Goal: Task Accomplishment & Management: Use online tool/utility

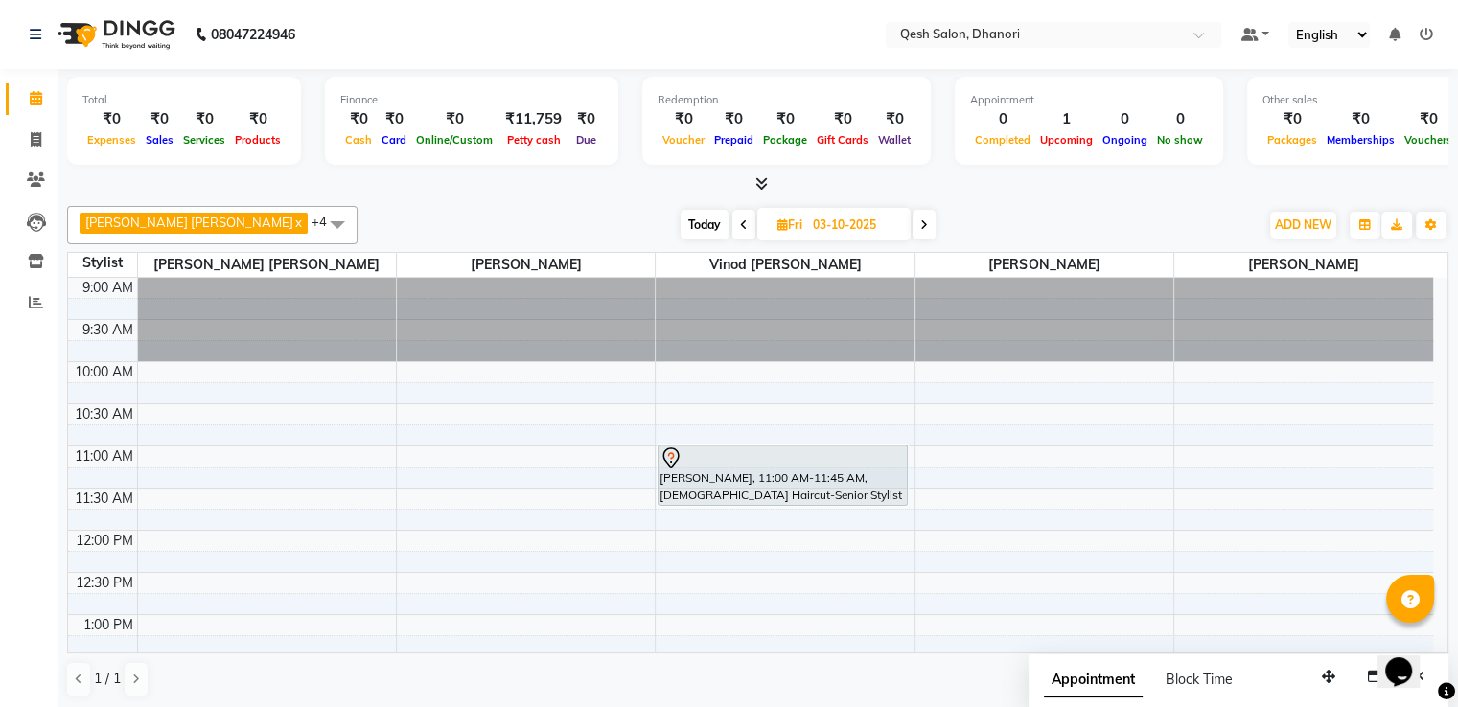
click at [681, 216] on span "Today" at bounding box center [705, 225] width 48 height 30
type input "01-10-2025"
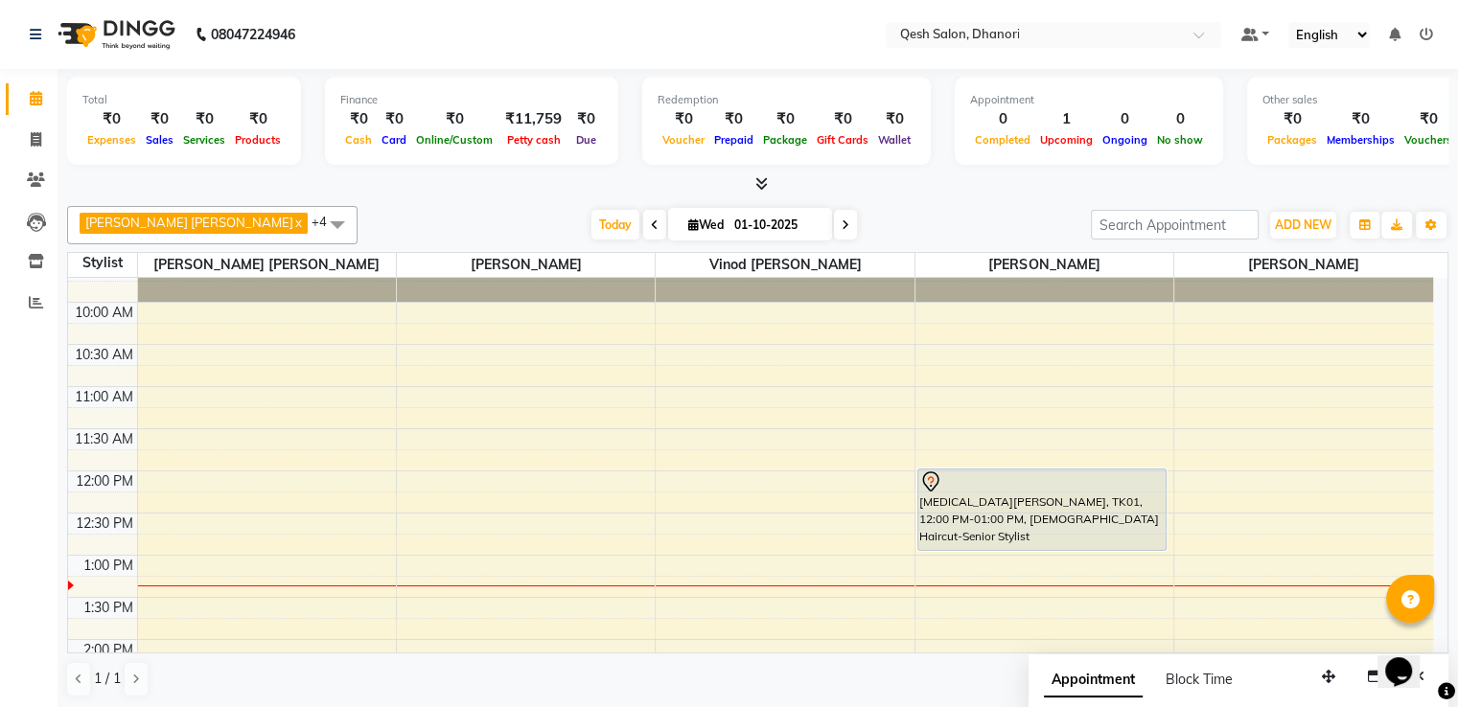
scroll to position [48, 0]
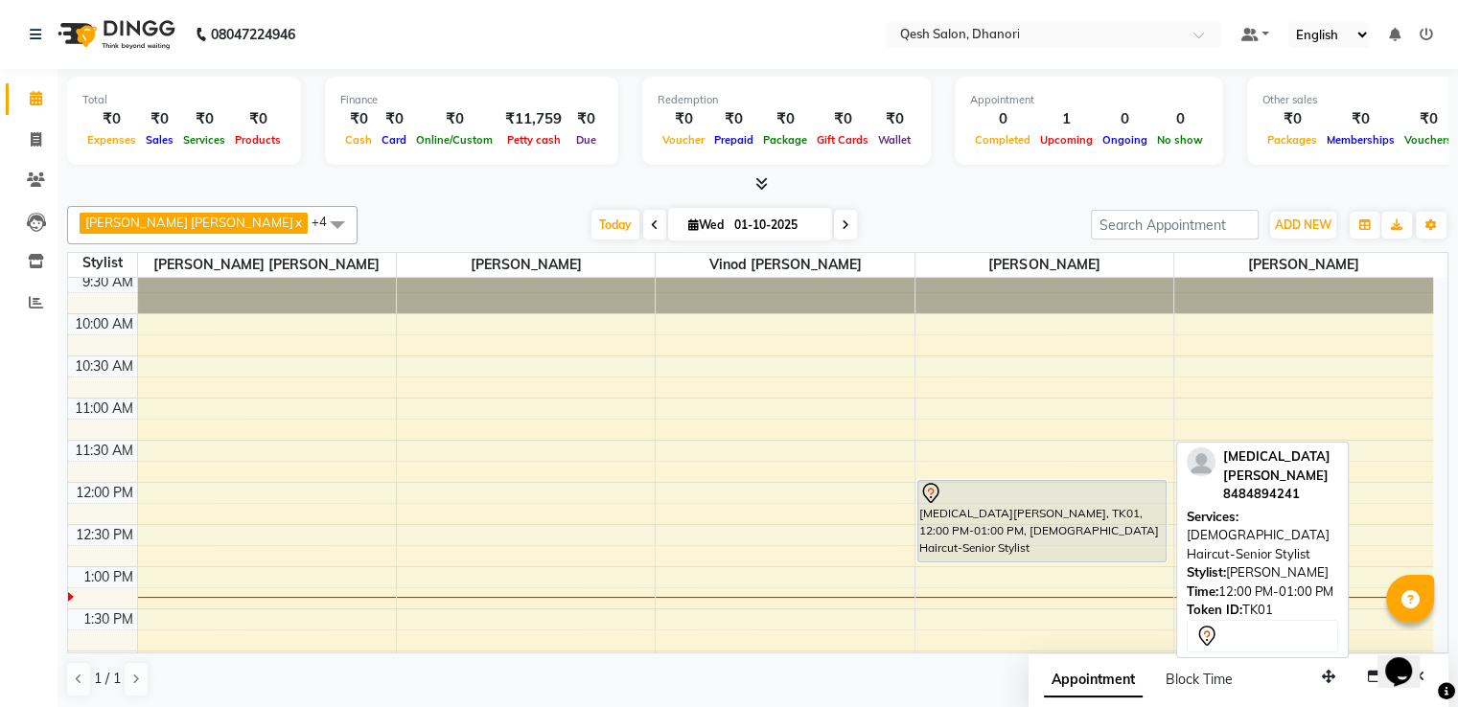
click at [1029, 530] on div "Nikita Sharma, TK01, 12:00 PM-01:00 PM, Female Haircut-Senior Stylist" at bounding box center [1042, 521] width 248 height 81
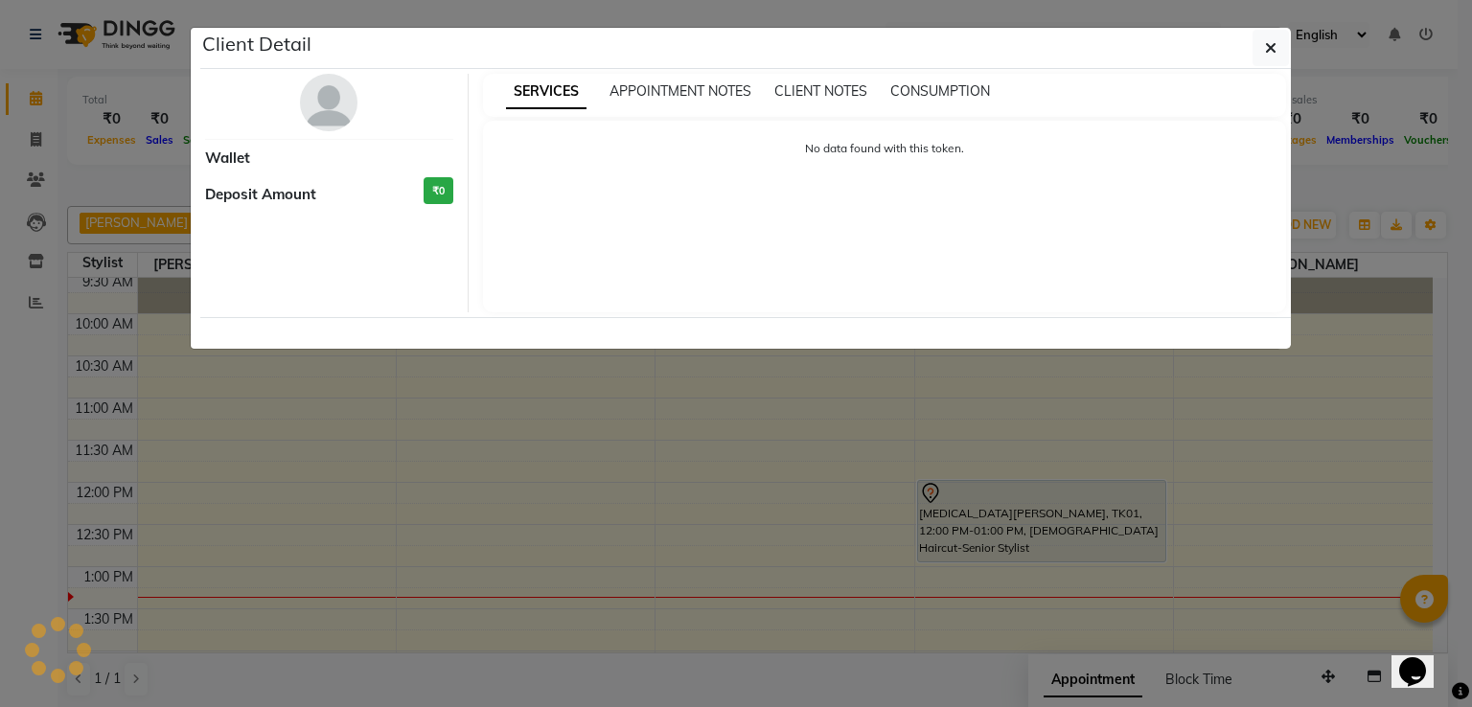
select select "7"
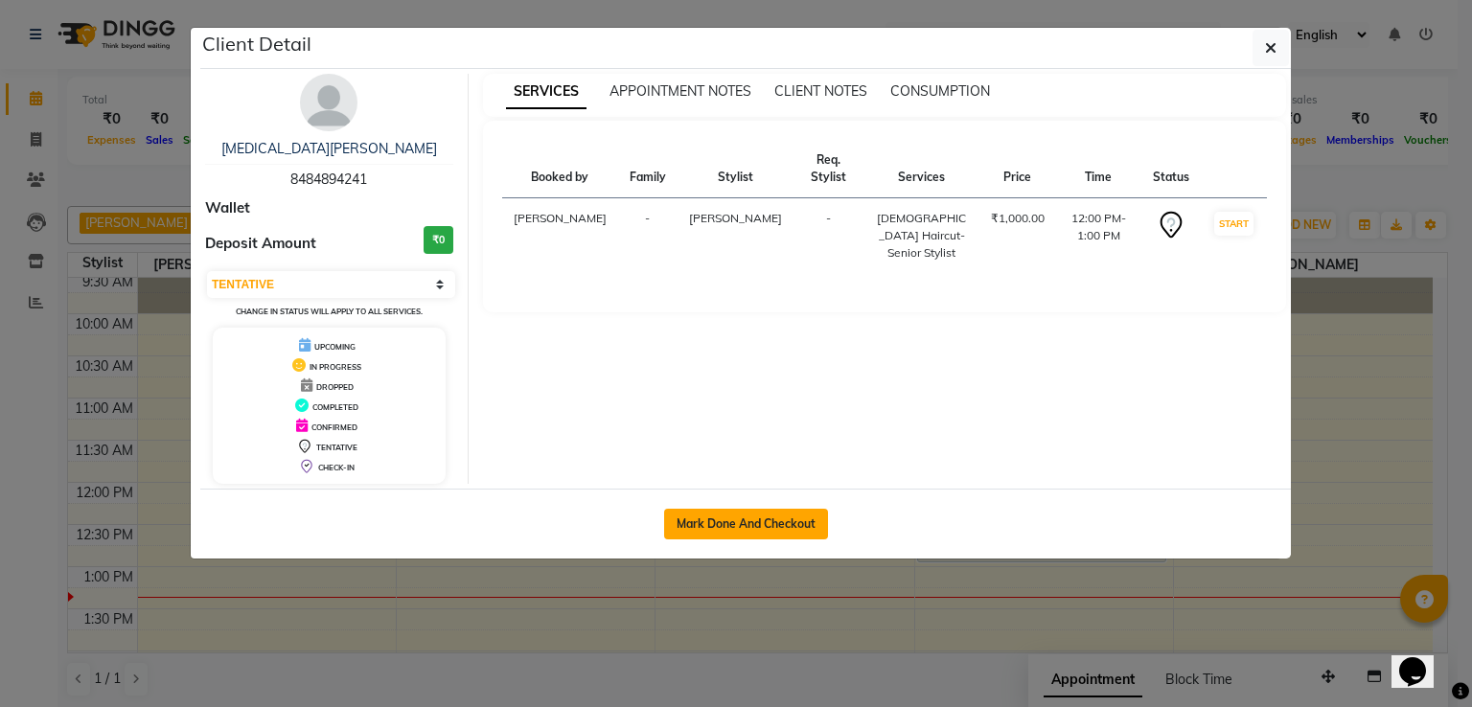
click at [752, 522] on button "Mark Done And Checkout" at bounding box center [746, 524] width 164 height 31
select select "service"
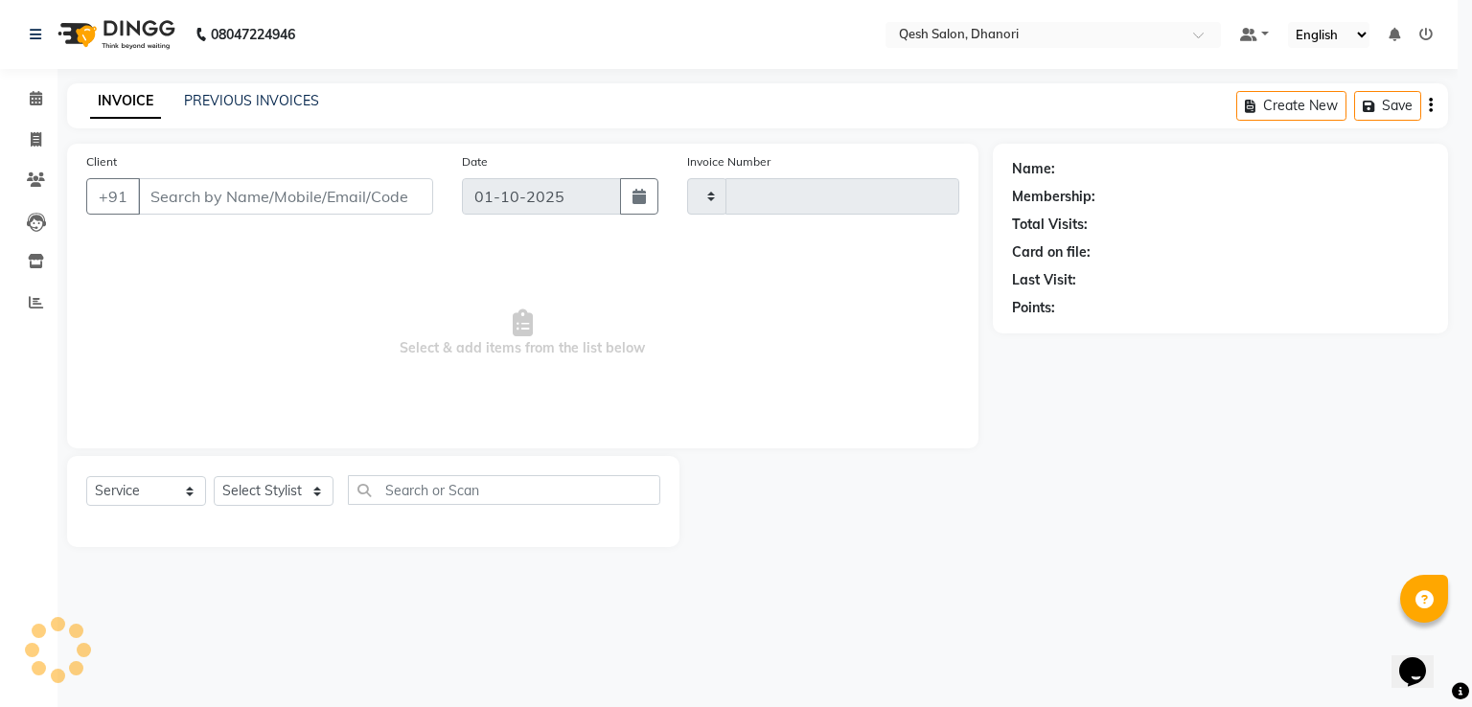
type input "0826"
select select "7641"
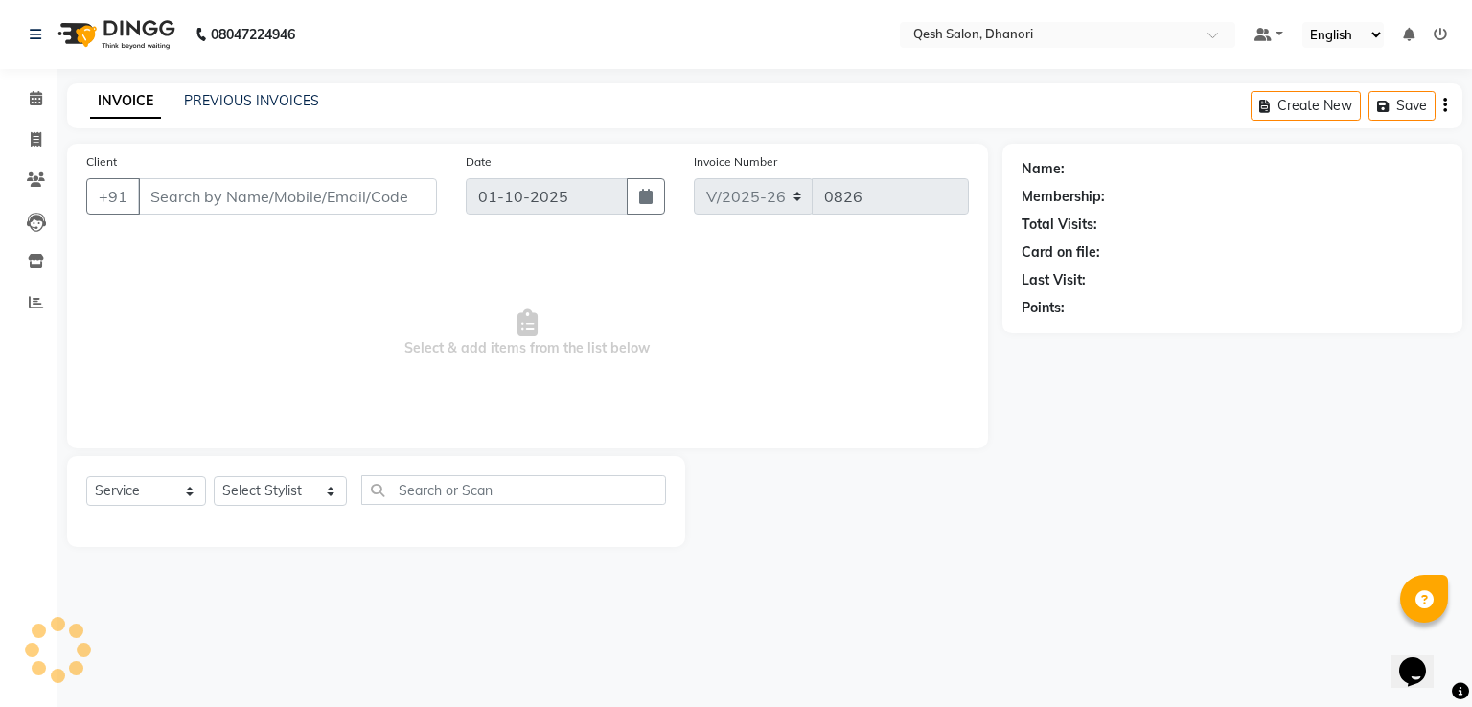
type input "84******41"
select select "85050"
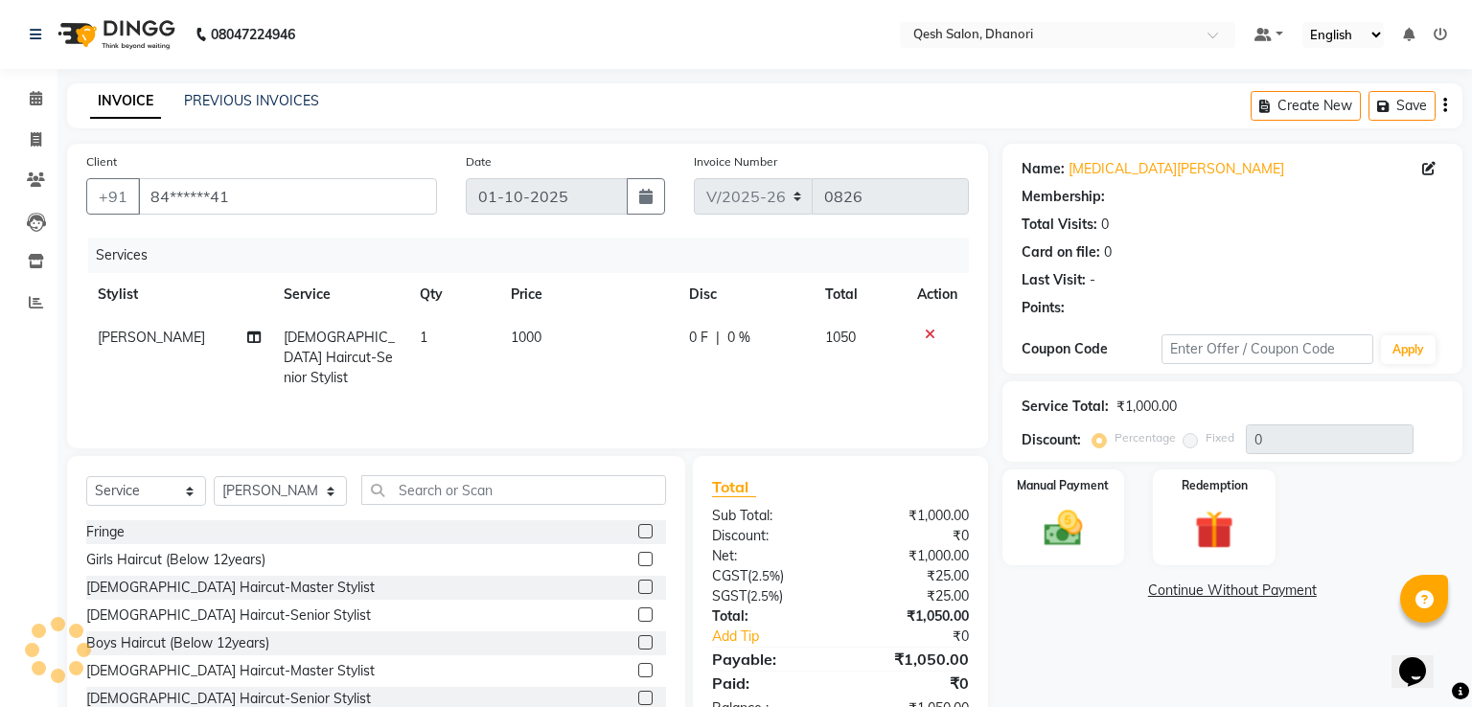
select select "1: Object"
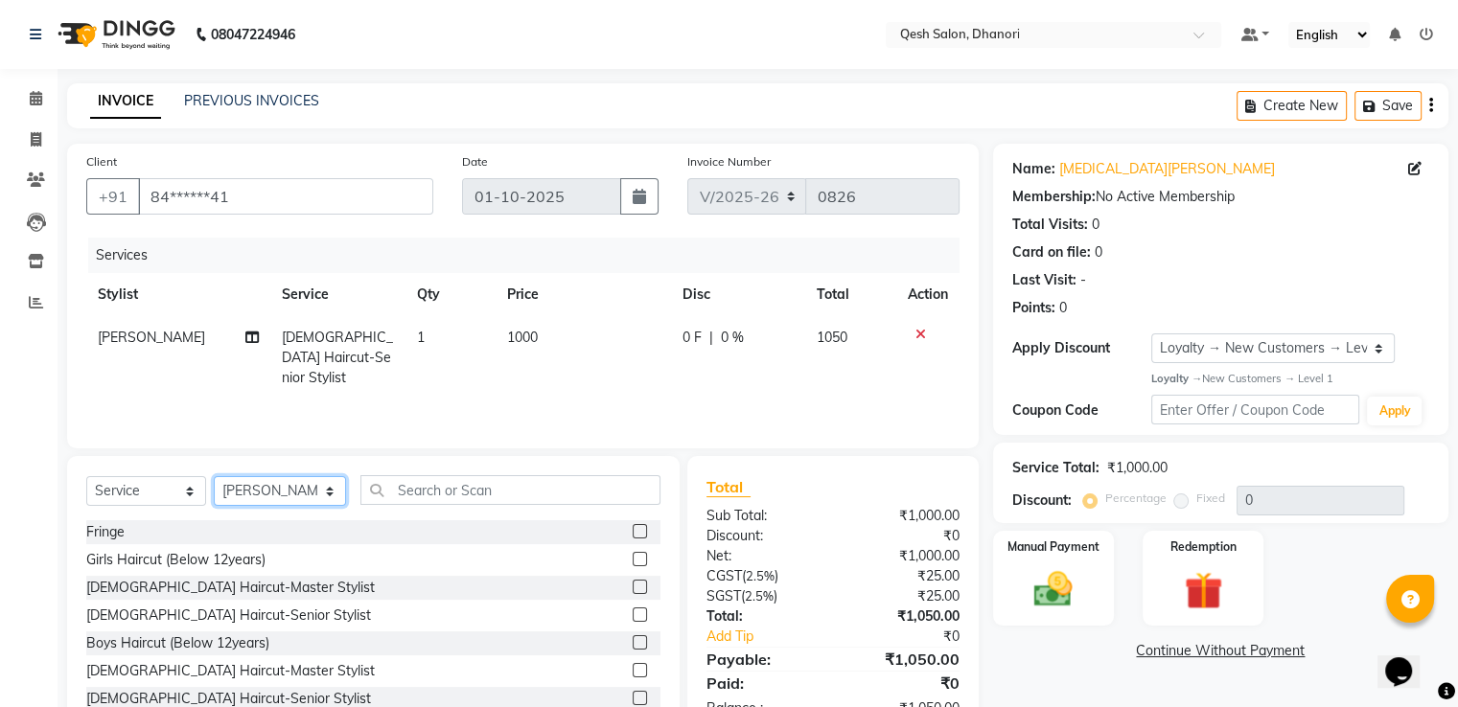
click at [271, 488] on select "Select Stylist Gagandeep Arora Harry Siril Anthony Prashansa Kumari Ravi Thakur…" at bounding box center [280, 491] width 132 height 30
click at [434, 509] on div "Select Service Product Membership Package Voucher Prepaid Gift Card Select Styl…" at bounding box center [373, 497] width 574 height 45
click at [439, 499] on input "text" at bounding box center [509, 490] width 299 height 30
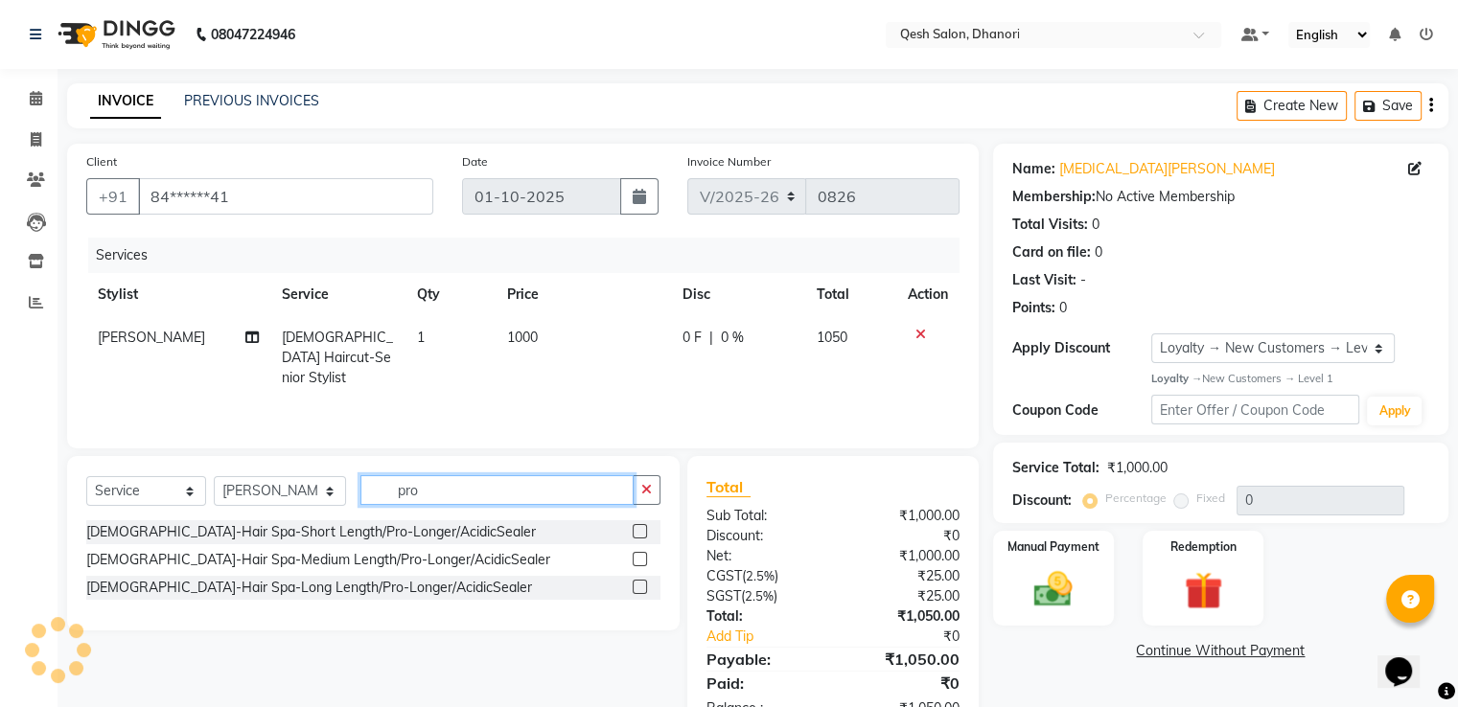
type input "pro"
click at [636, 564] on label at bounding box center [640, 559] width 14 height 14
click at [636, 564] on input "checkbox" at bounding box center [639, 560] width 12 height 12
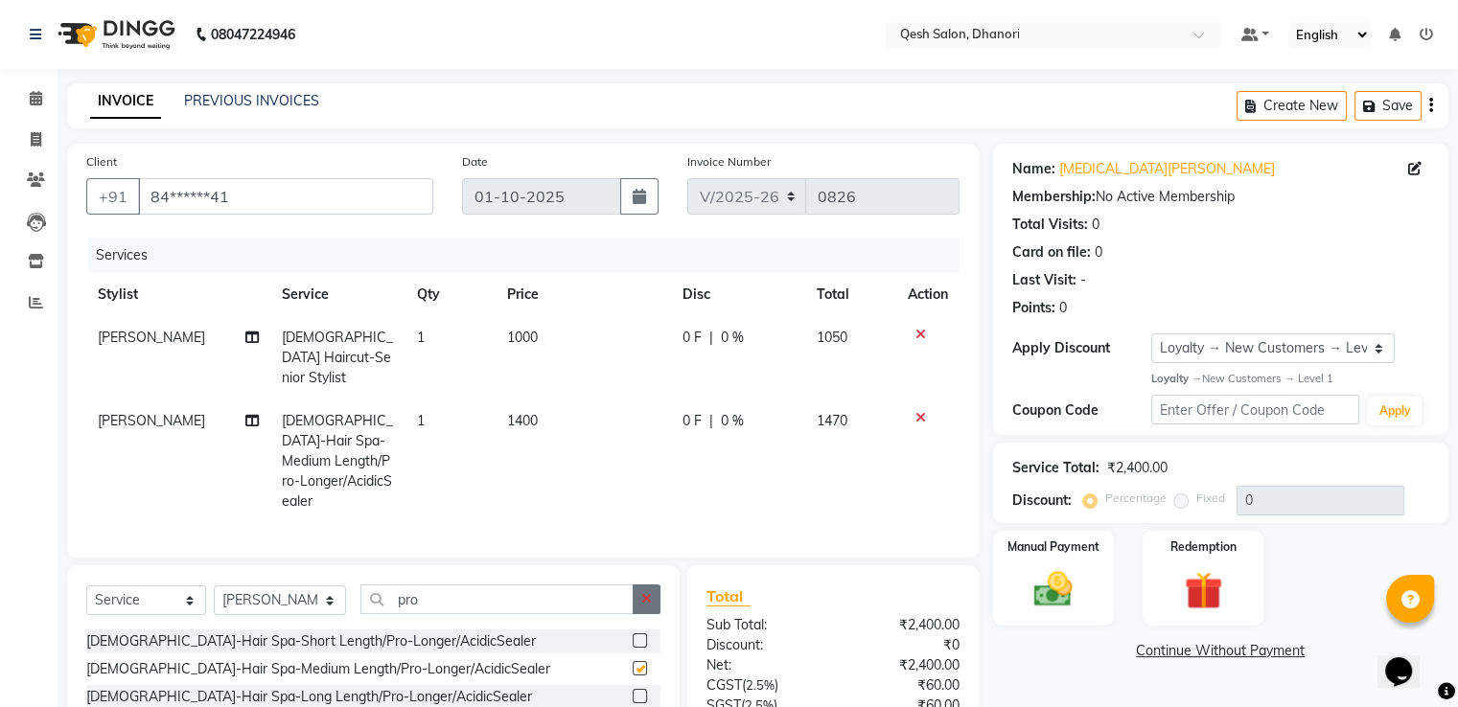
checkbox input "false"
click at [1024, 638] on div "Name: Nikita Sharma Membership: No Active Membership Total Visits: 0 Card on fi…" at bounding box center [1228, 496] width 470 height 704
click at [31, 102] on icon at bounding box center [36, 98] width 12 height 14
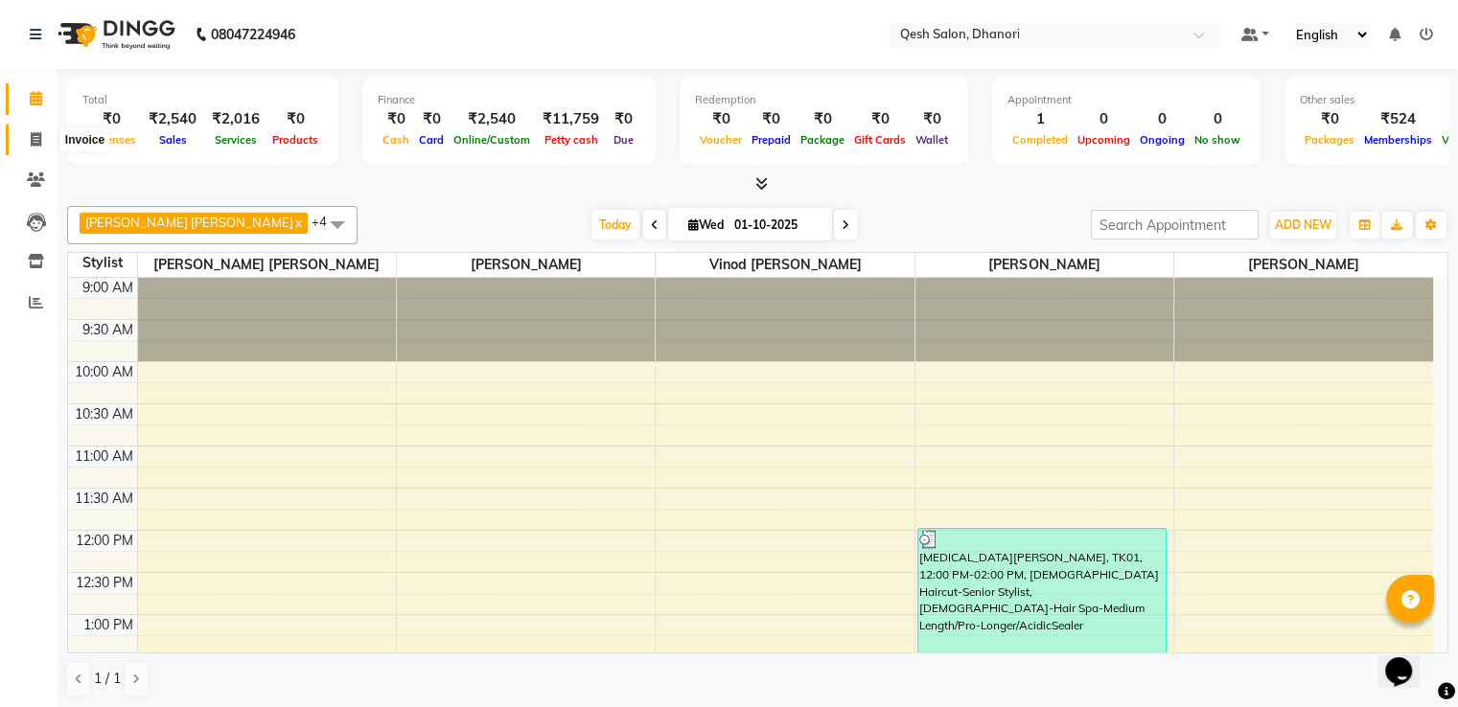
click at [33, 139] on icon at bounding box center [36, 139] width 11 height 14
select select "service"
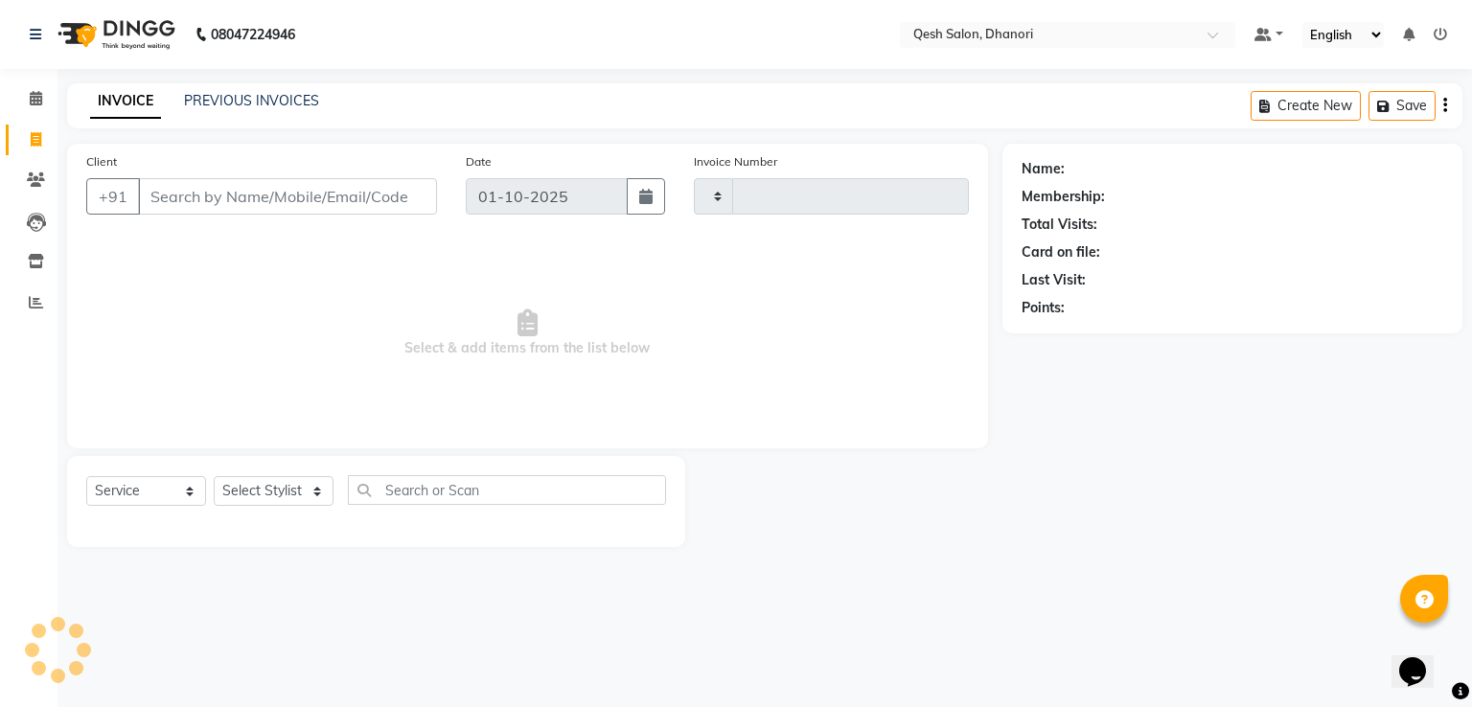
type input "0827"
select select "7641"
click at [242, 89] on div "INVOICE PREVIOUS INVOICES Create New Save" at bounding box center [765, 105] width 1396 height 45
click at [245, 115] on div "INVOICE PREVIOUS INVOICES Create New Save" at bounding box center [765, 105] width 1396 height 45
click at [245, 107] on link "PREVIOUS INVOICES" at bounding box center [251, 100] width 135 height 17
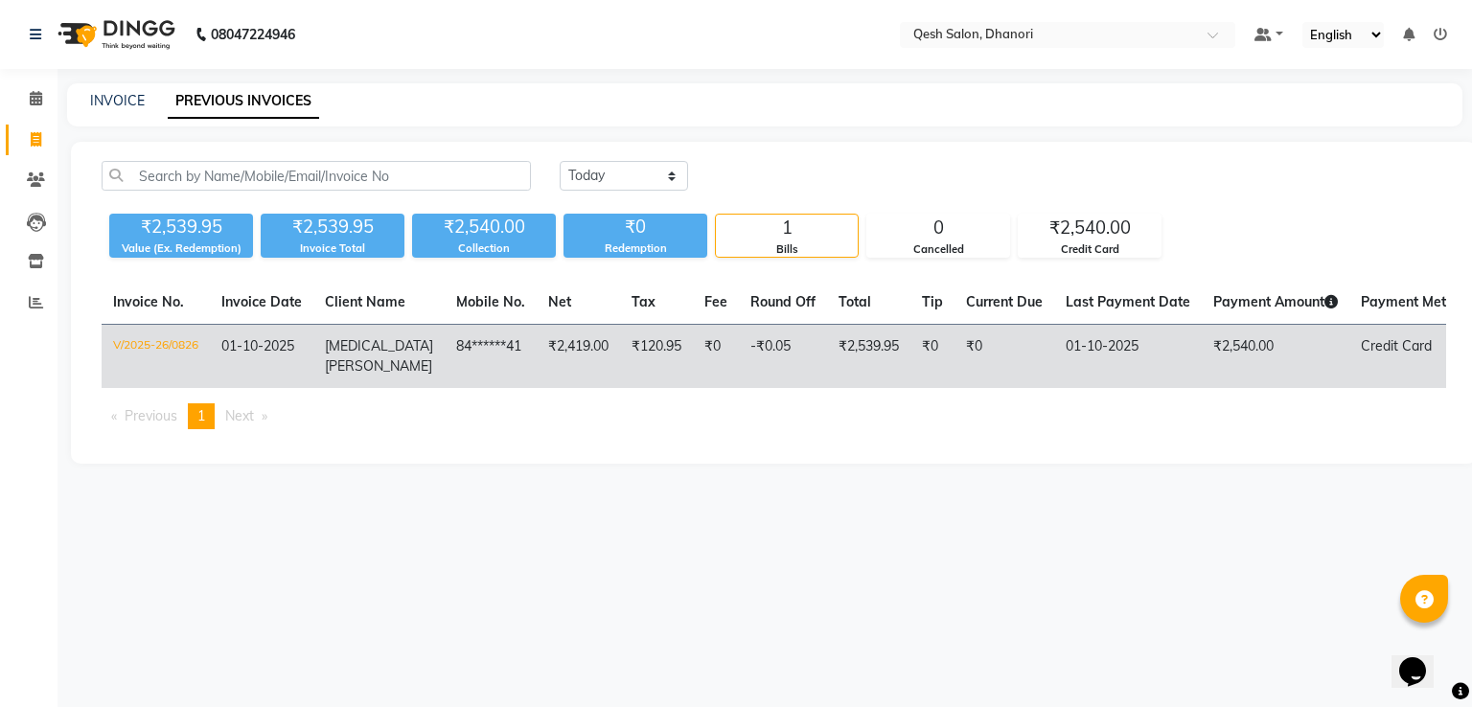
click at [827, 352] on td "₹2,539.95" at bounding box center [868, 357] width 83 height 64
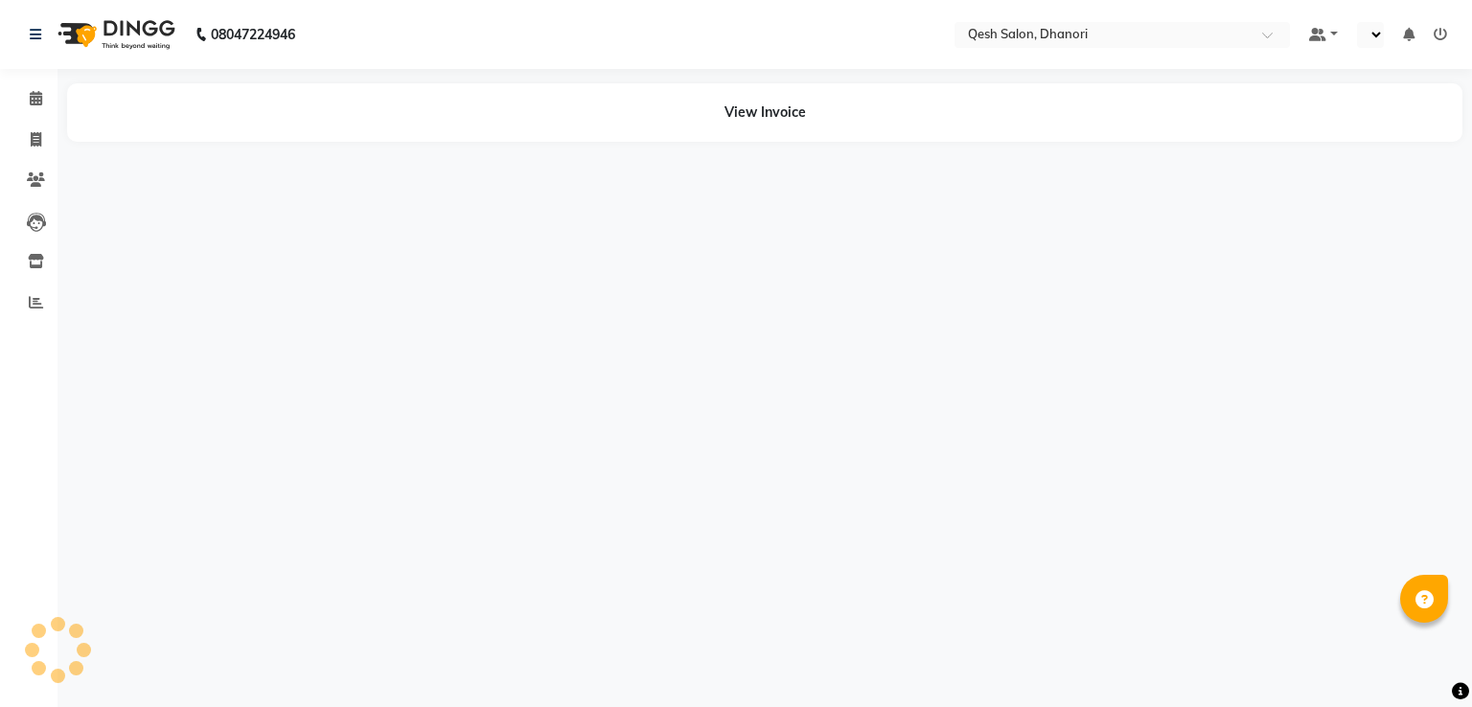
select select "en"
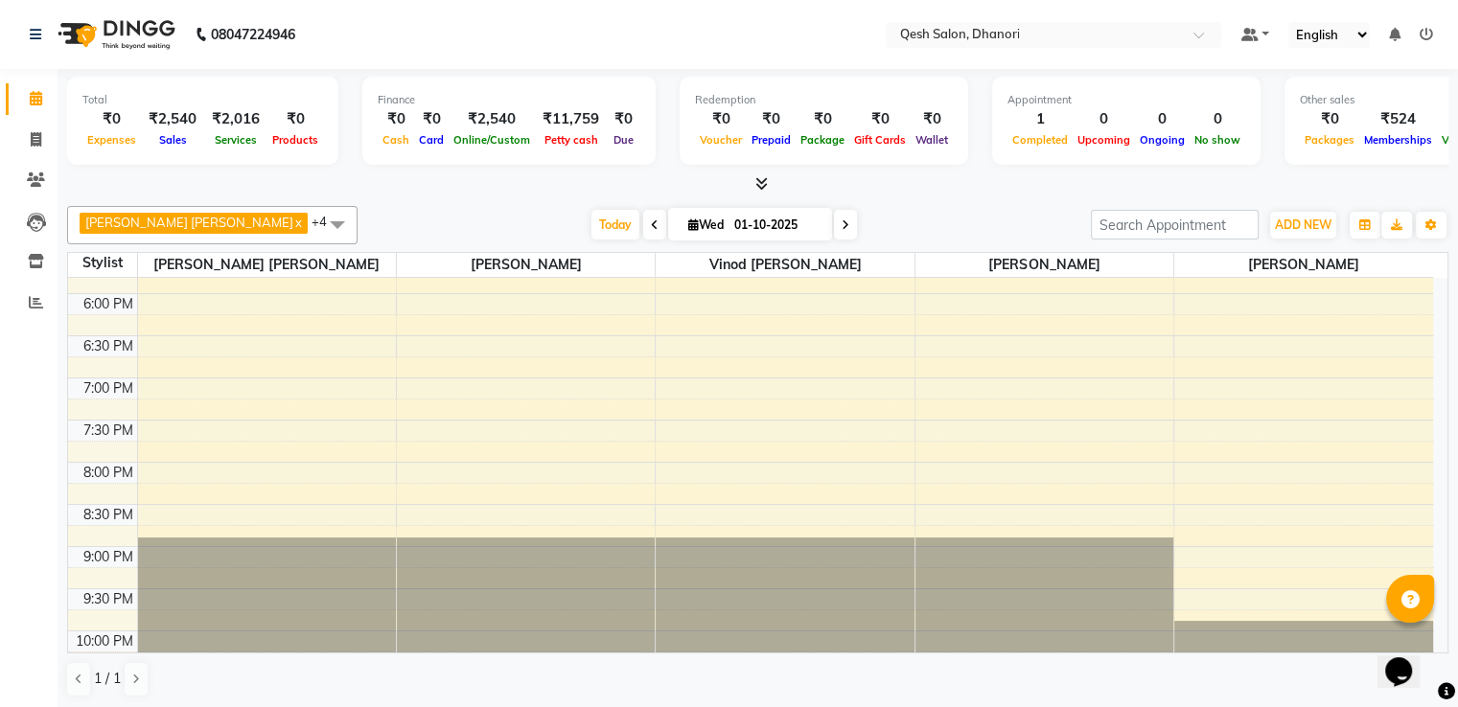
scroll to position [698, 0]
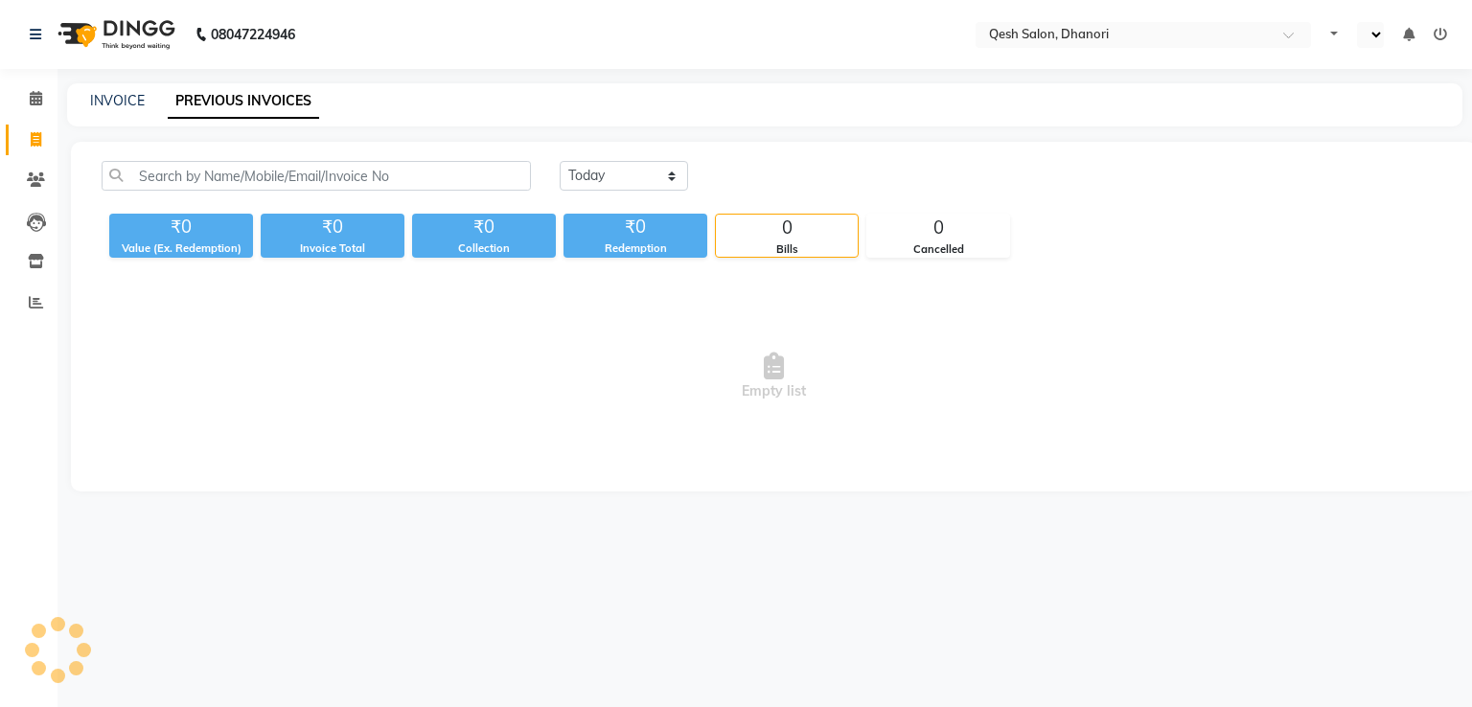
select select "en"
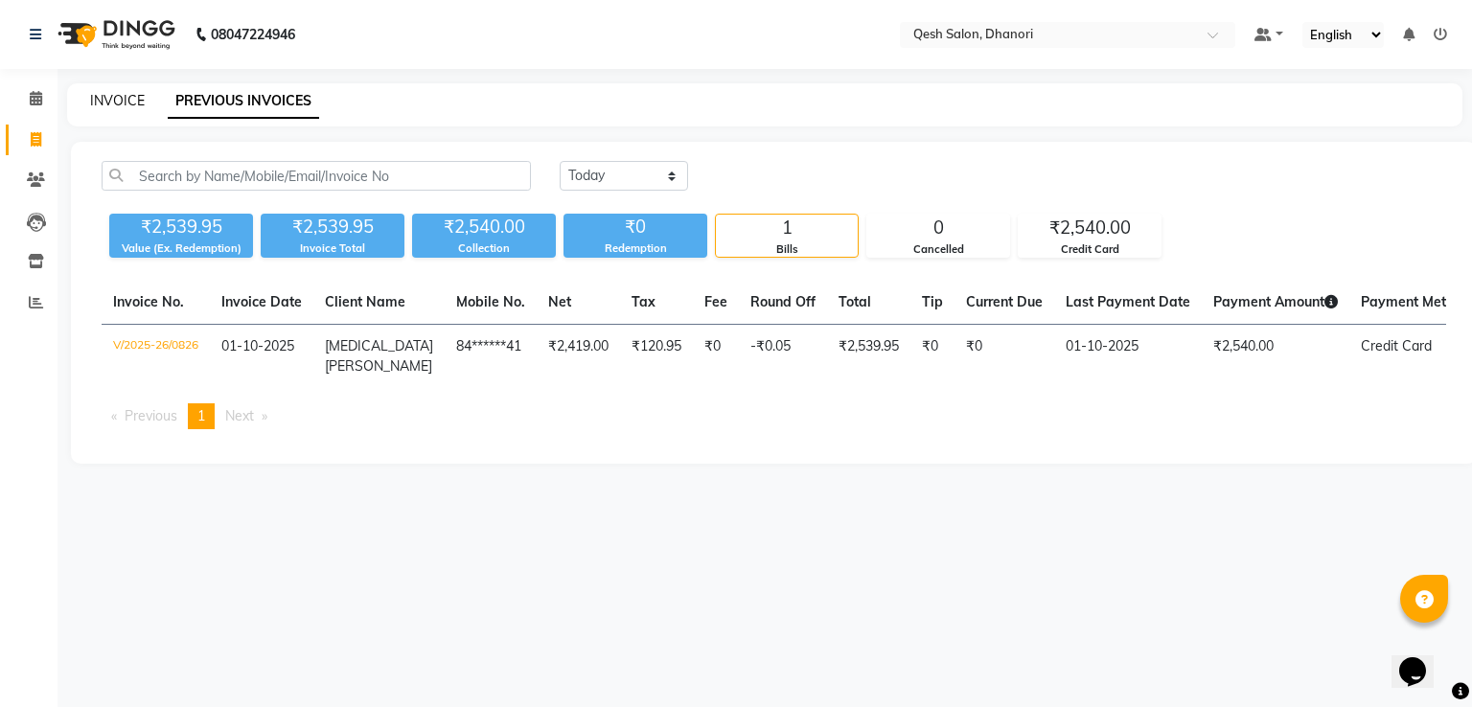
click at [121, 103] on link "INVOICE" at bounding box center [117, 100] width 55 height 17
select select "service"
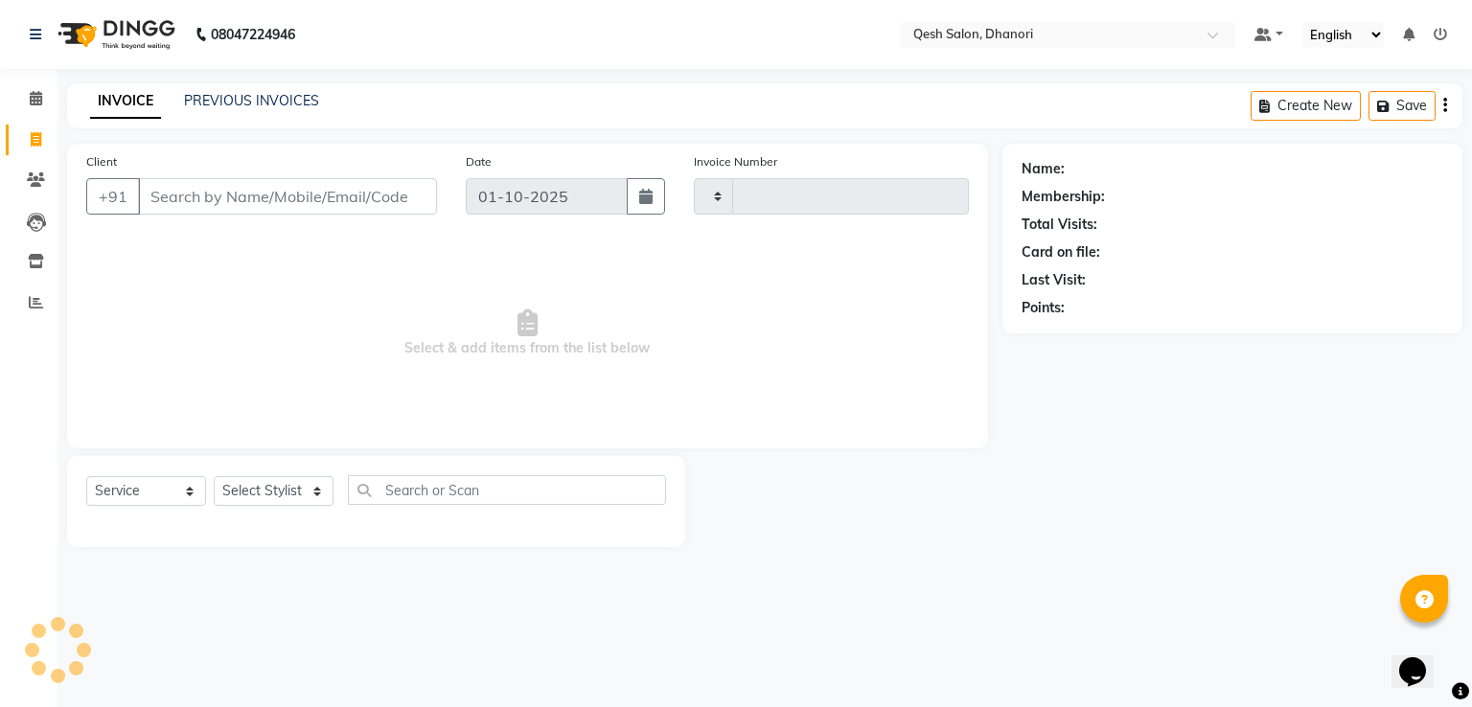
type input "0827"
select select "7641"
click at [27, 181] on icon at bounding box center [36, 180] width 18 height 14
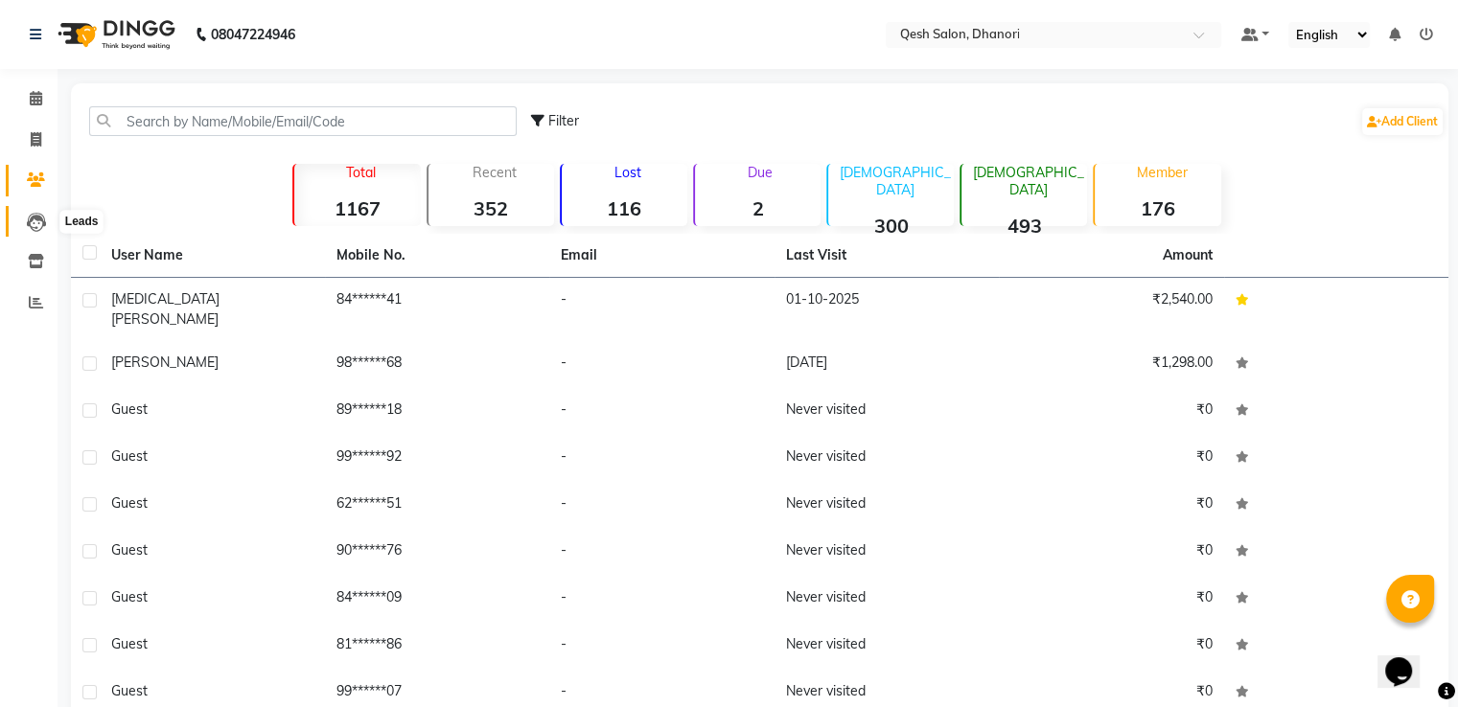
click at [35, 225] on icon at bounding box center [36, 222] width 19 height 19
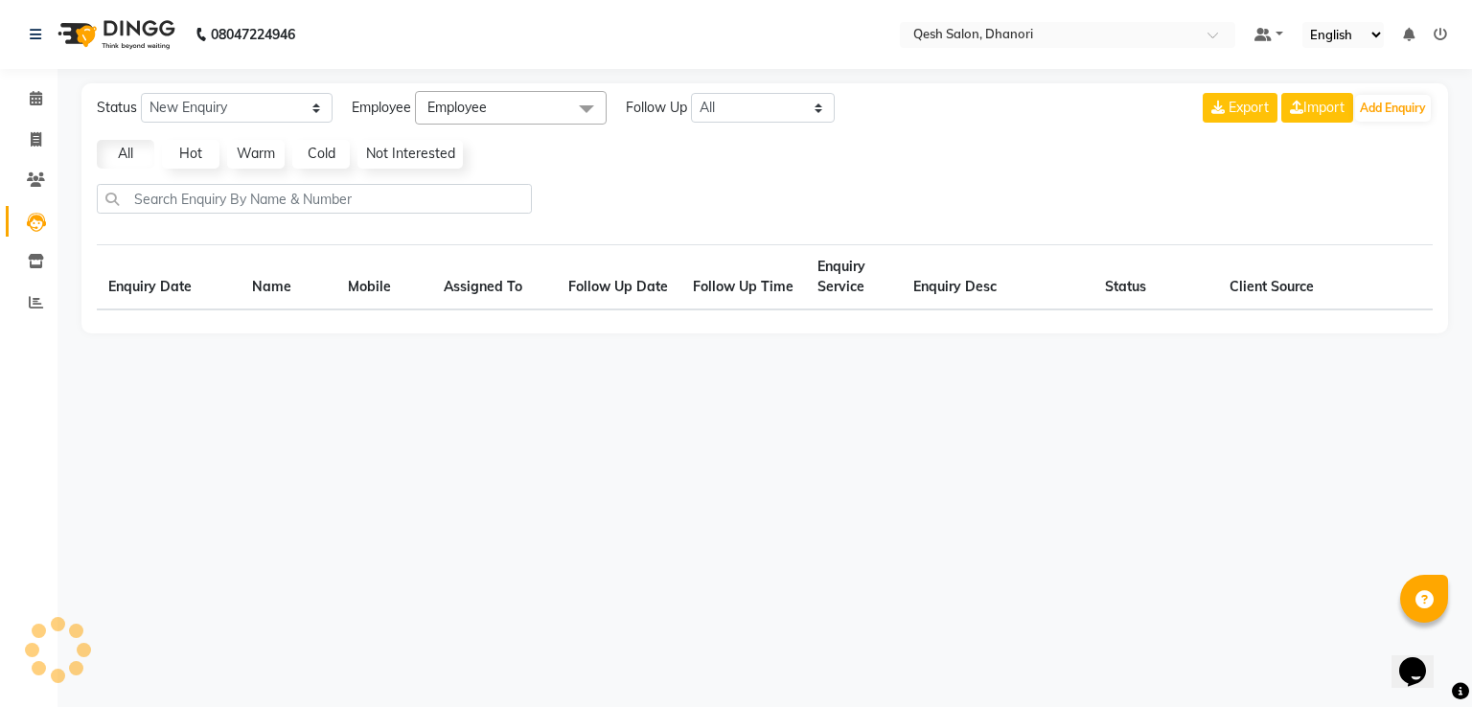
select select "10"
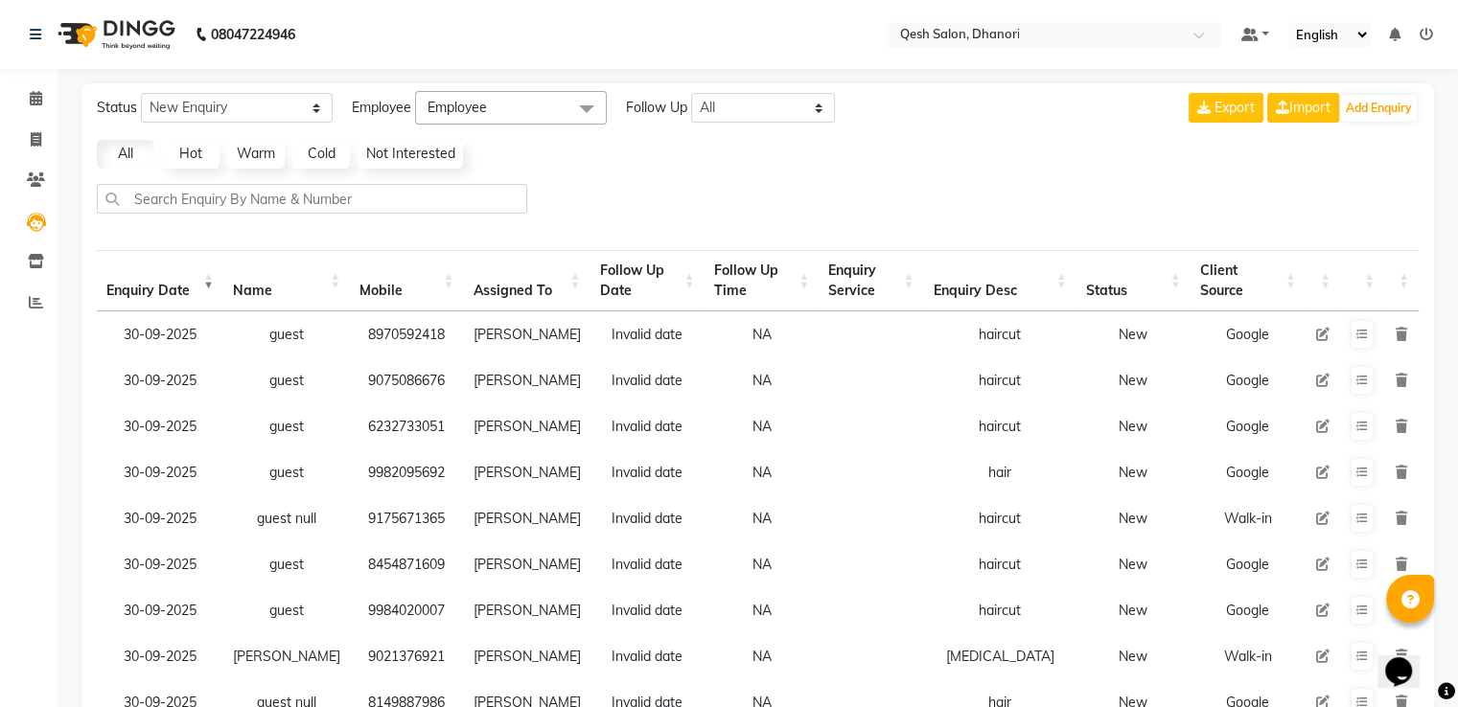
click at [187, 155] on link "Hot" at bounding box center [191, 154] width 58 height 29
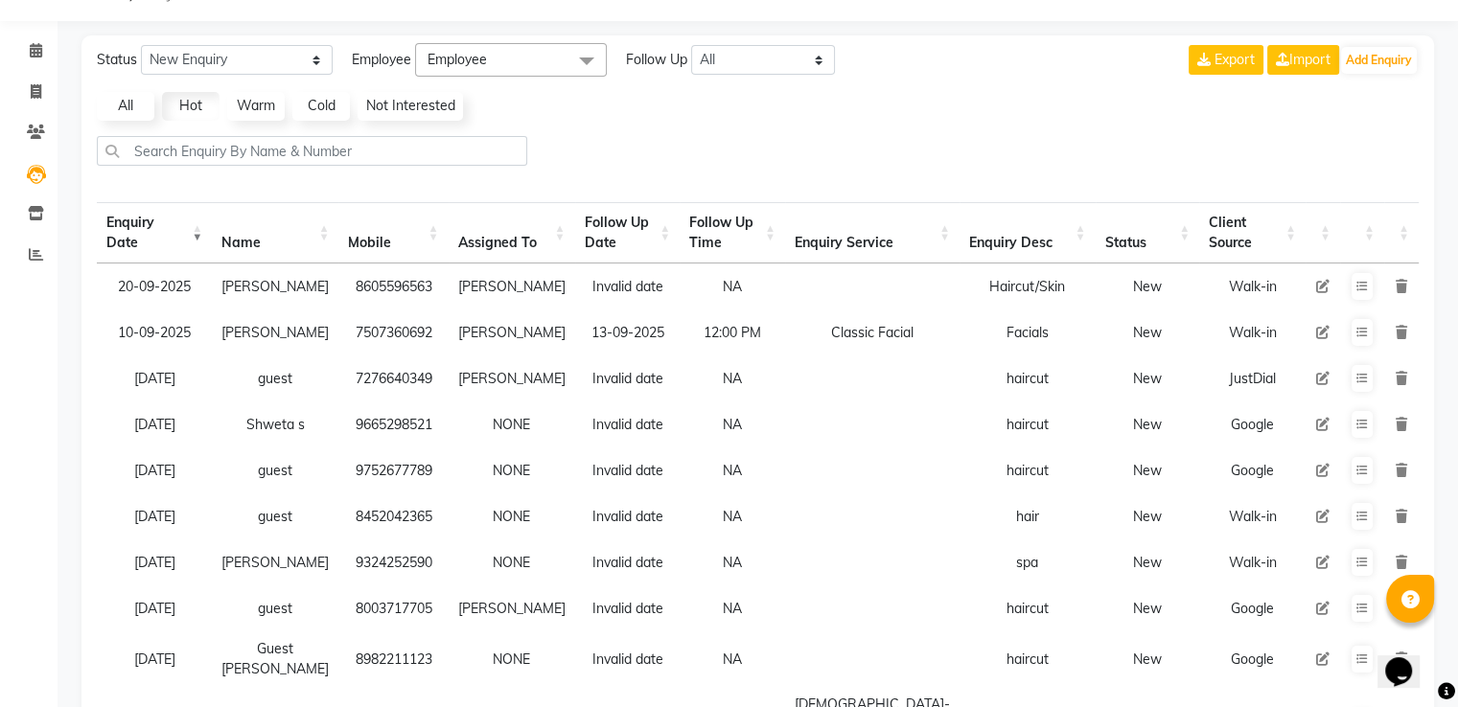
scroll to position [45, 0]
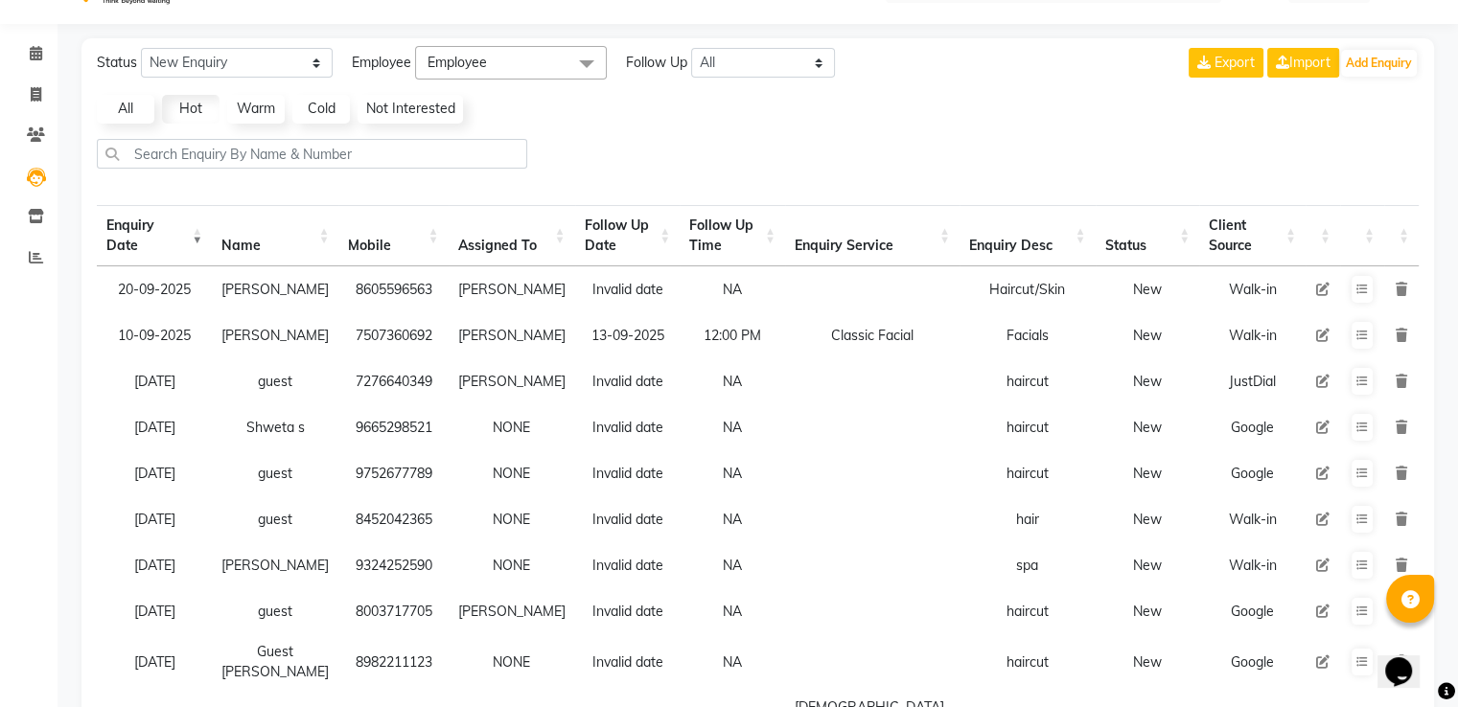
click at [249, 108] on link "Warm" at bounding box center [256, 109] width 58 height 29
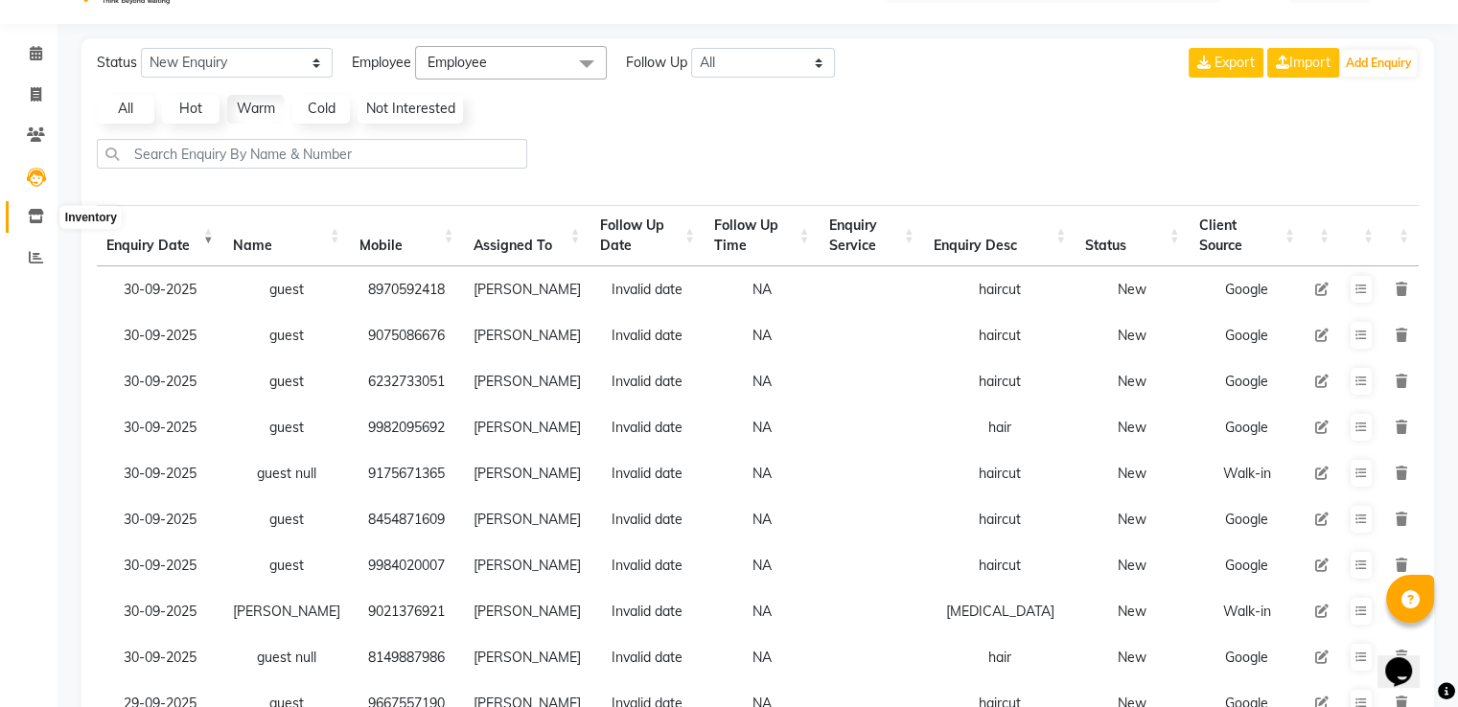
click at [32, 220] on icon at bounding box center [36, 216] width 16 height 14
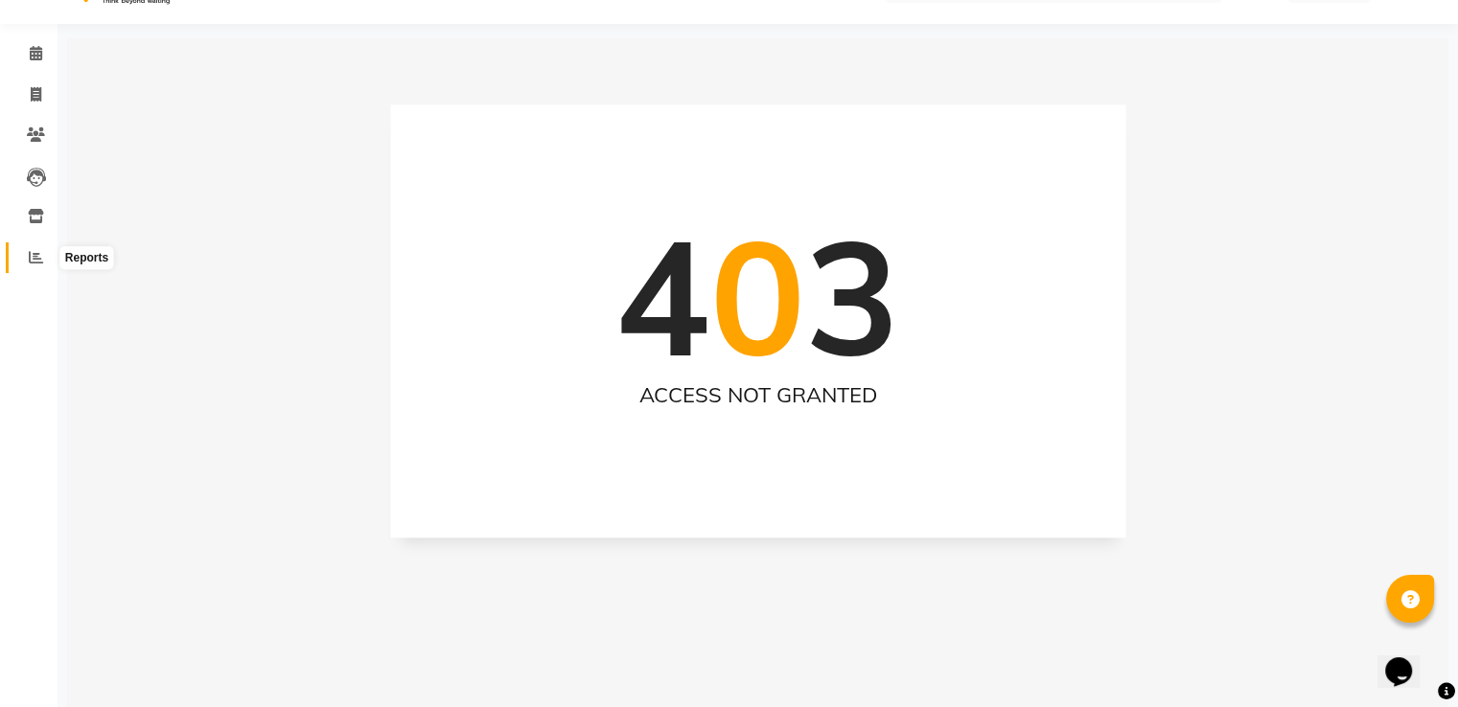
click at [31, 261] on icon at bounding box center [36, 257] width 14 height 14
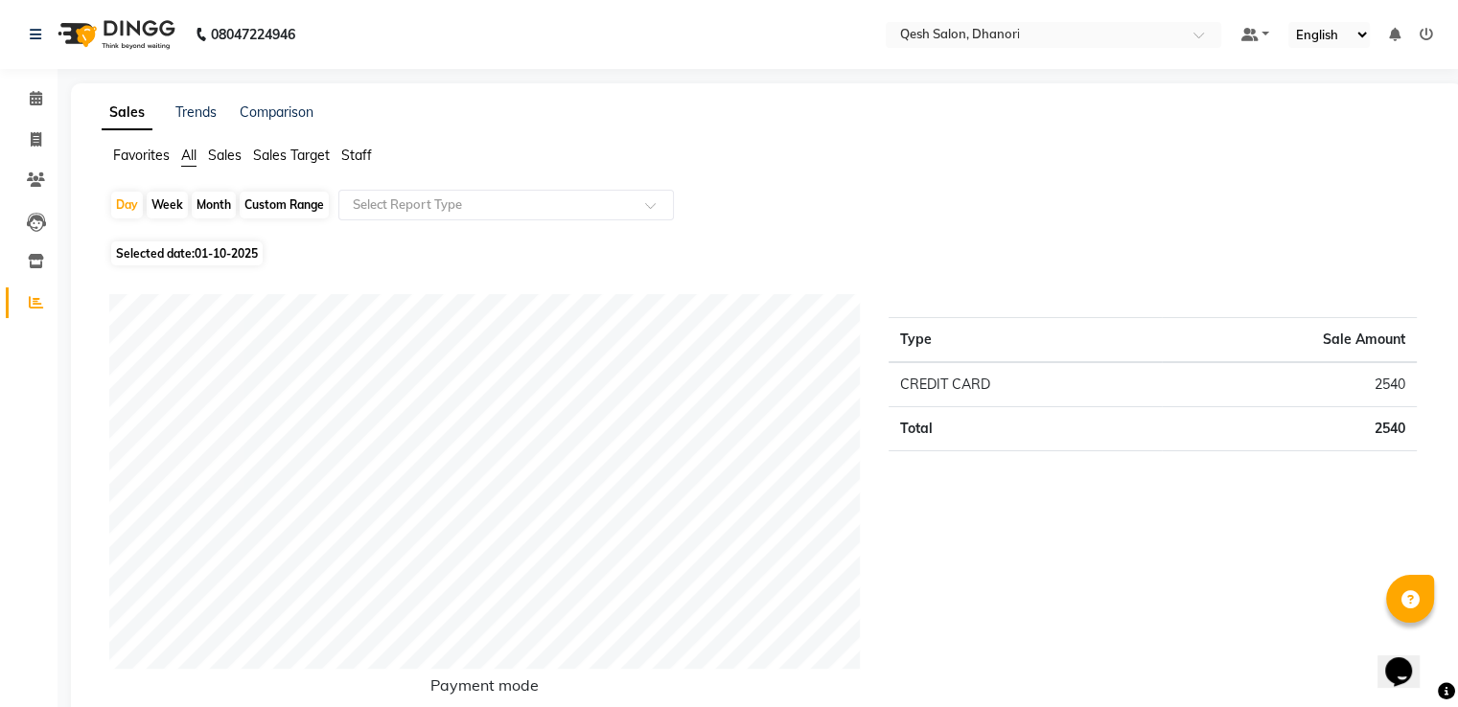
click at [161, 209] on div "Week" at bounding box center [167, 205] width 41 height 27
select select "10"
select select "2025"
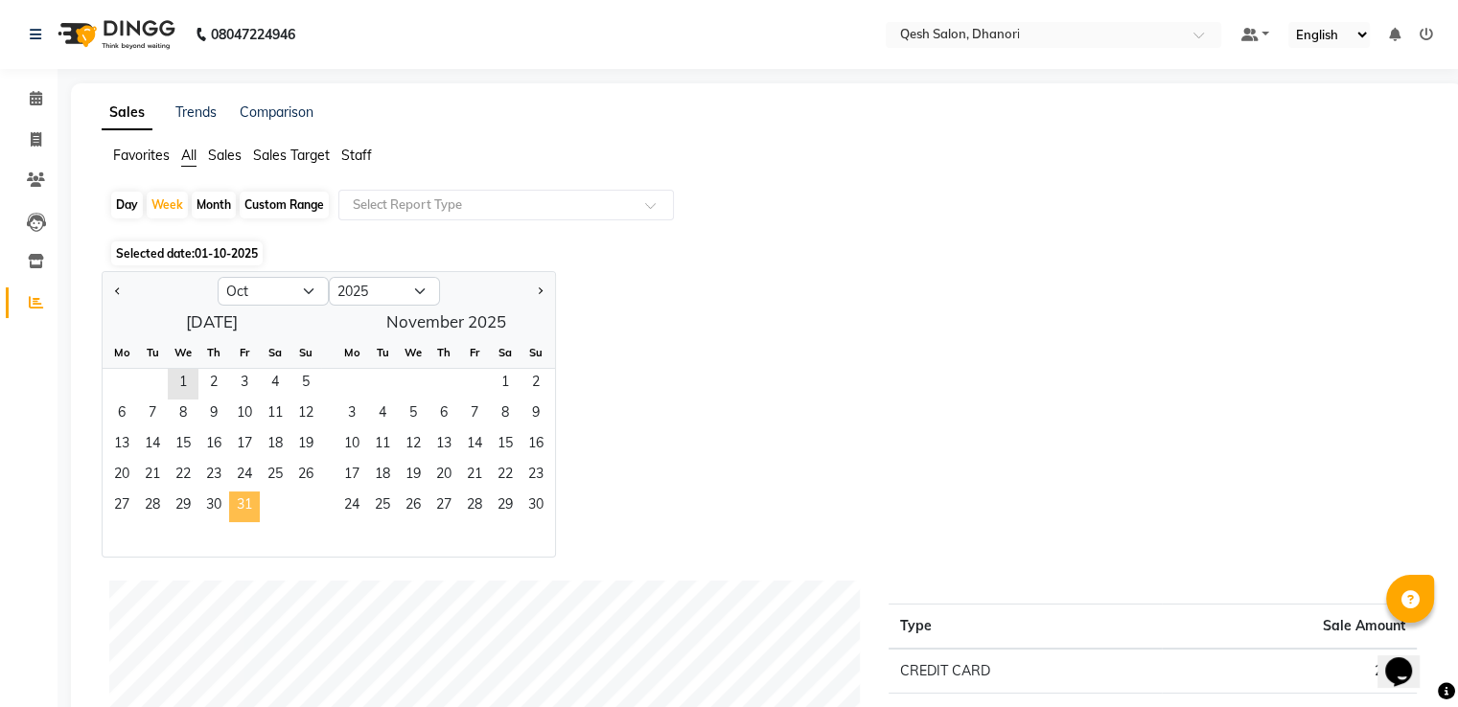
click at [244, 498] on span "31" at bounding box center [244, 507] width 31 height 31
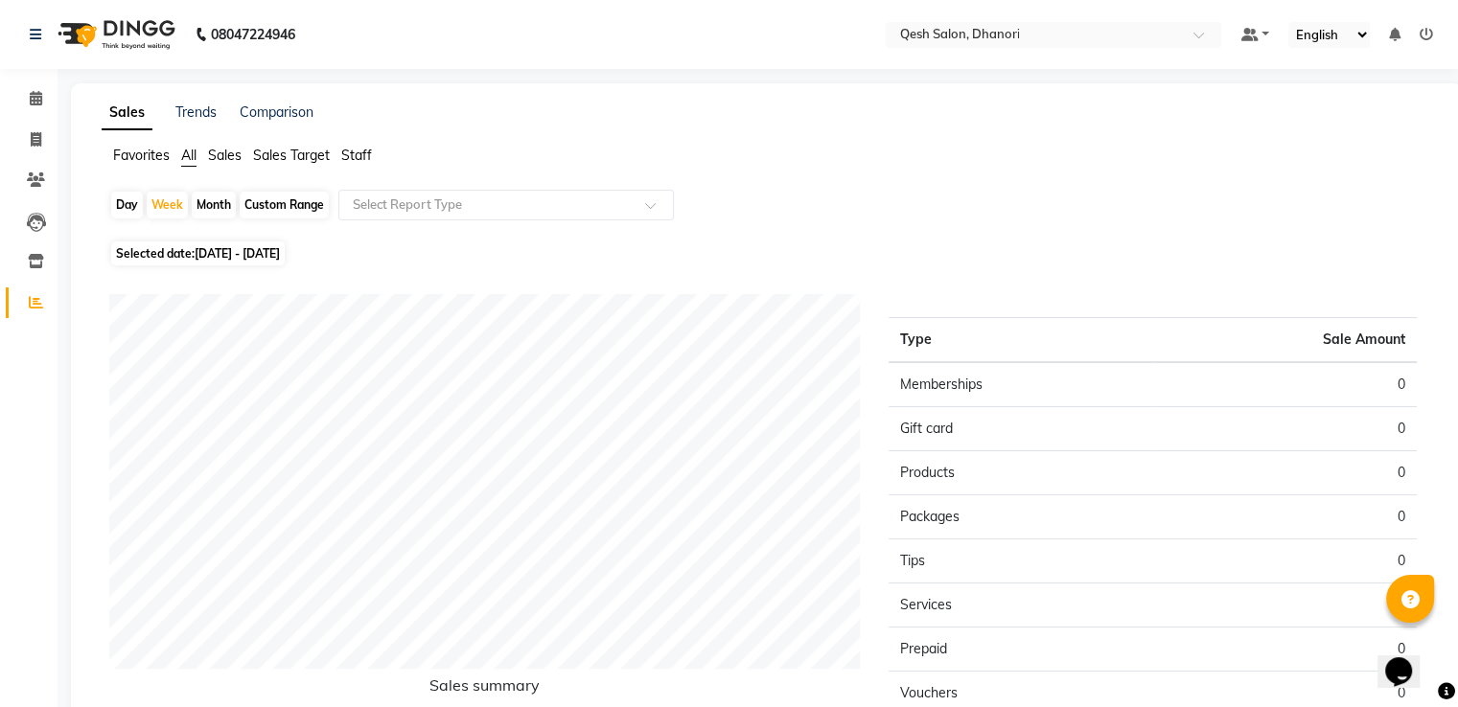
click at [217, 208] on div "Month" at bounding box center [214, 205] width 44 height 27
select select "10"
select select "2025"
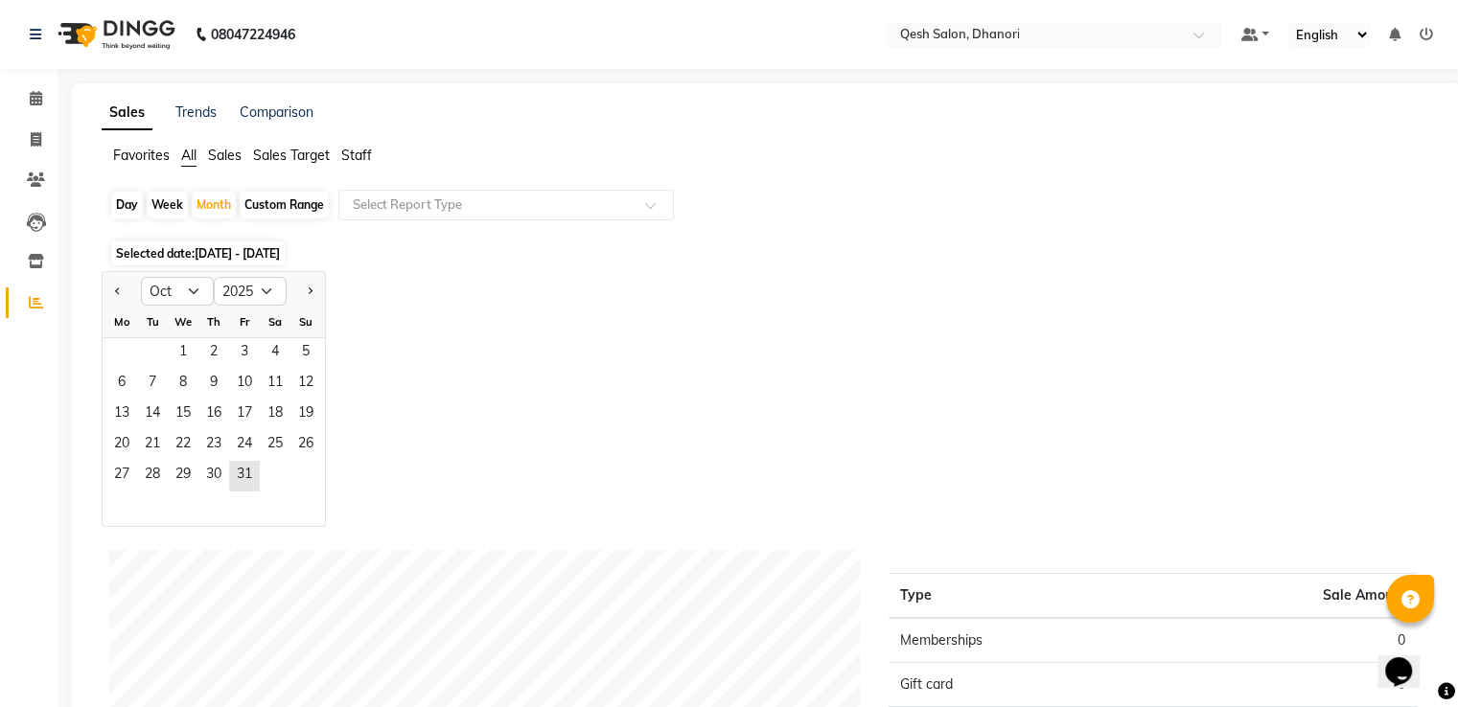
click at [164, 204] on div "Week" at bounding box center [167, 205] width 41 height 27
select select "10"
select select "2025"
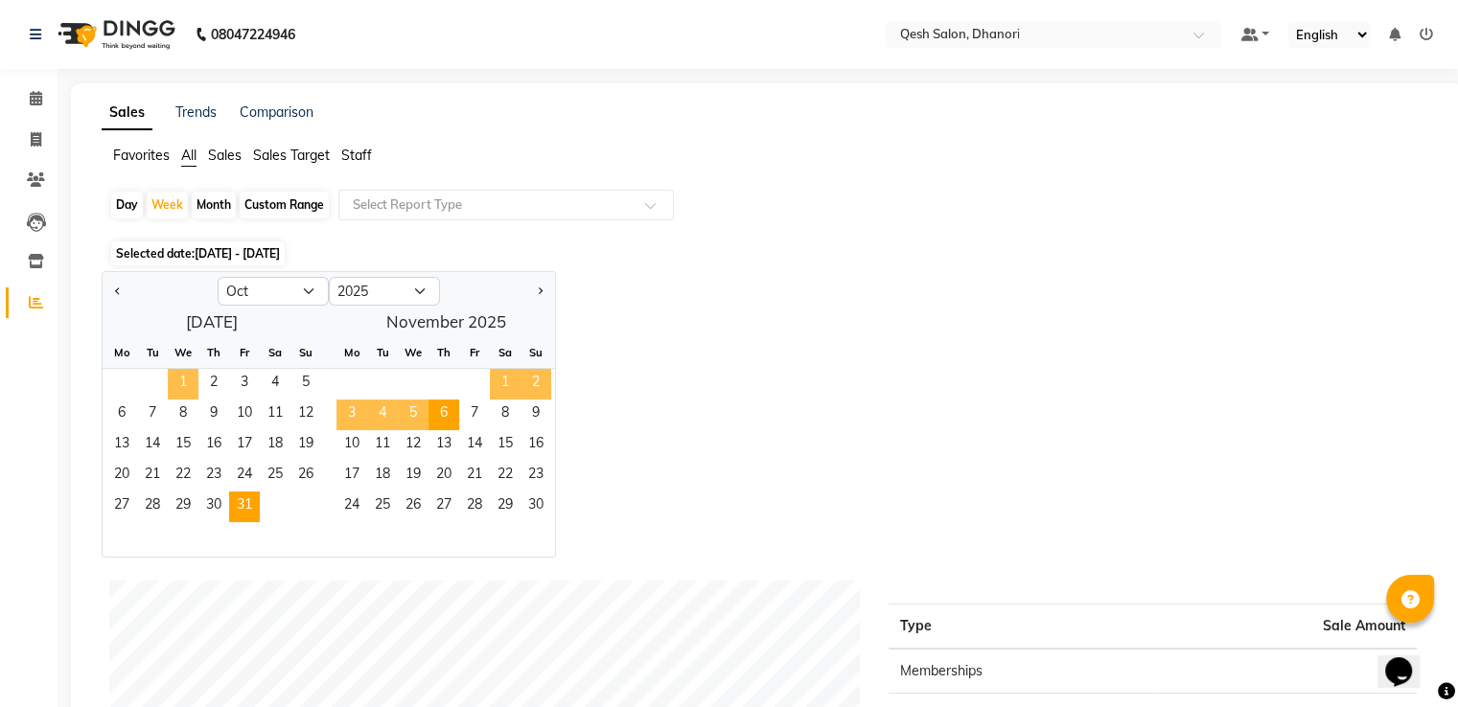
click at [188, 392] on span "1" at bounding box center [183, 384] width 31 height 31
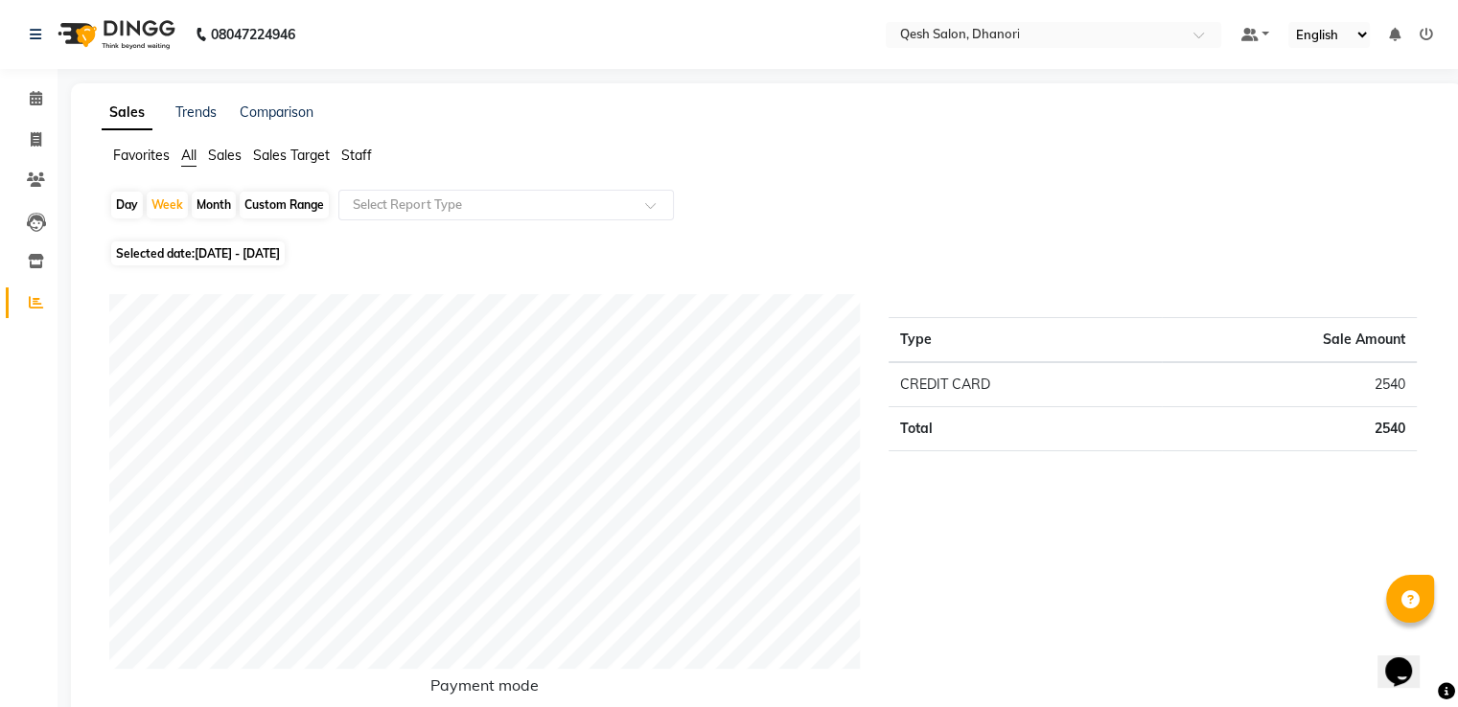
click at [218, 209] on div "Month" at bounding box center [214, 205] width 44 height 27
select select "10"
select select "2025"
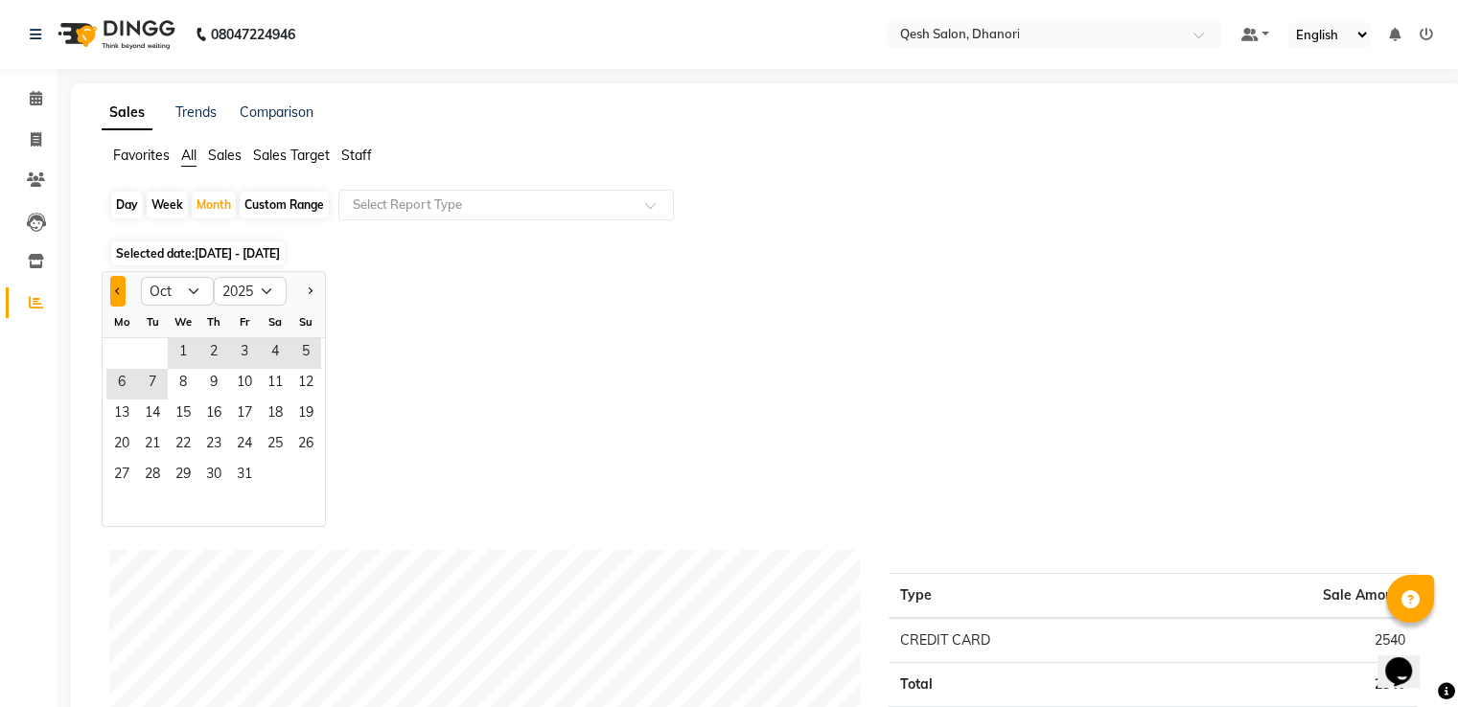
click at [122, 299] on button "Previous month" at bounding box center [117, 291] width 15 height 31
select select "9"
click at [127, 345] on span "1" at bounding box center [121, 353] width 31 height 31
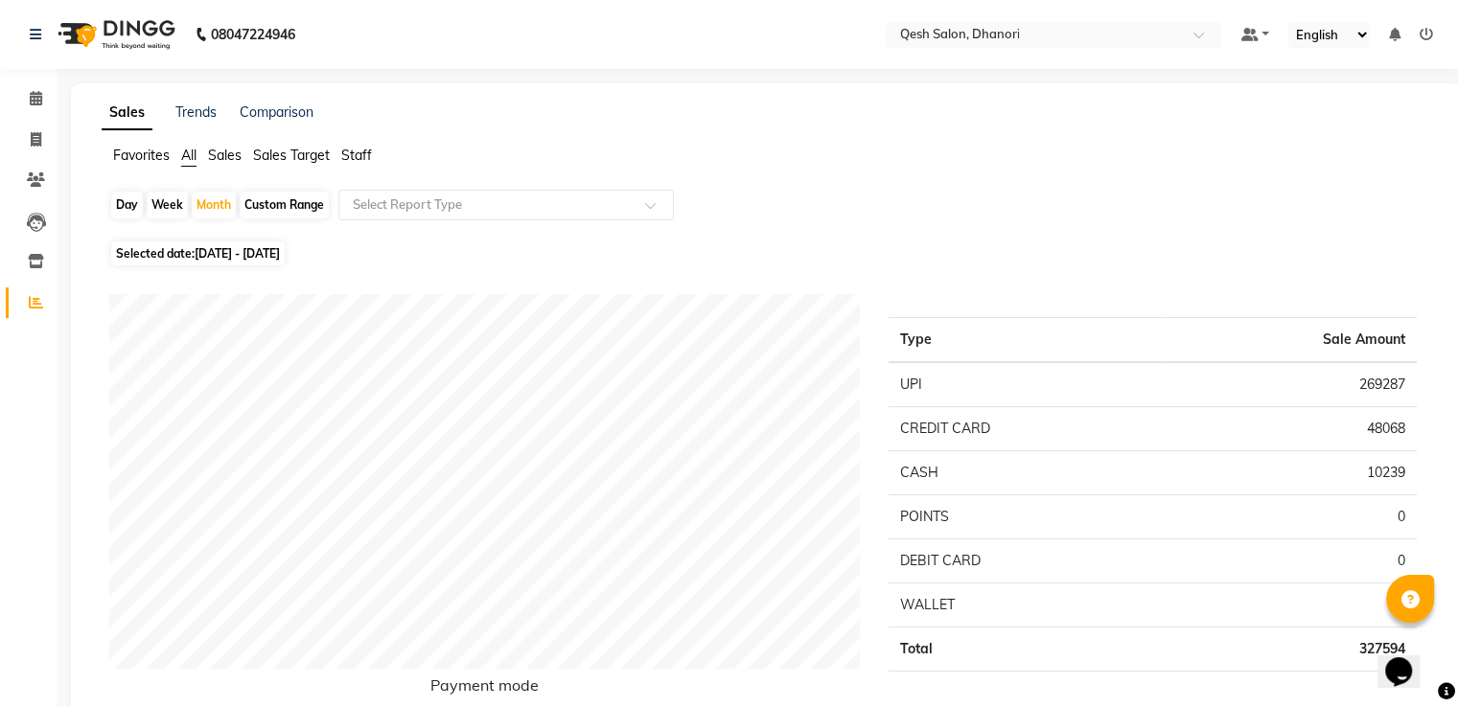
click at [1315, 218] on div "Day Week Month Custom Range Select Report Type" at bounding box center [766, 213] width 1315 height 46
click at [181, 112] on link "Trends" at bounding box center [195, 112] width 41 height 17
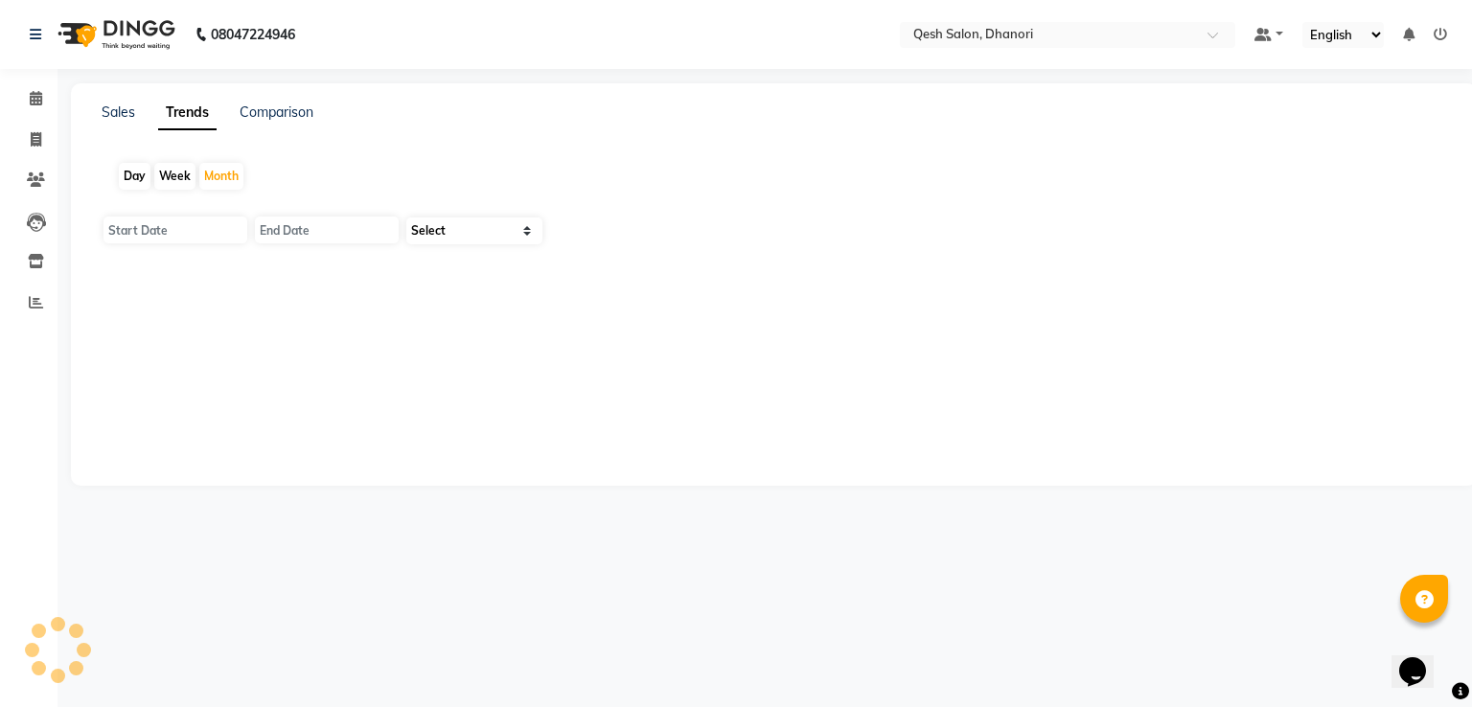
type input "01-10-2025"
click at [142, 174] on div "Day" at bounding box center [135, 176] width 32 height 27
type input "01-10-2025"
click at [128, 175] on div "Day" at bounding box center [135, 176] width 32 height 27
click at [168, 176] on div "Week" at bounding box center [174, 176] width 41 height 27
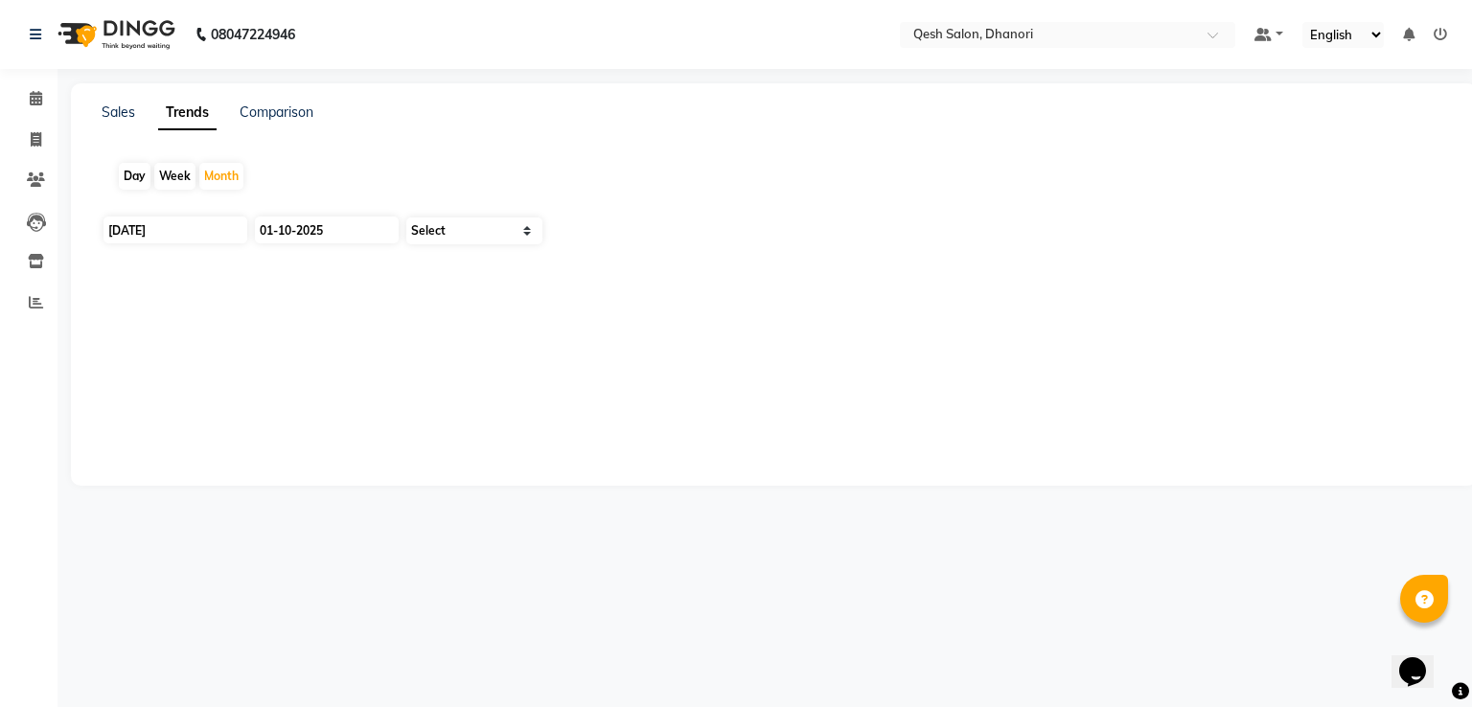
click at [134, 173] on div "Day" at bounding box center [135, 176] width 32 height 27
click at [180, 176] on div "Week" at bounding box center [174, 176] width 41 height 27
click at [126, 181] on div "Day" at bounding box center [135, 176] width 32 height 27
type input "01-10-2025"
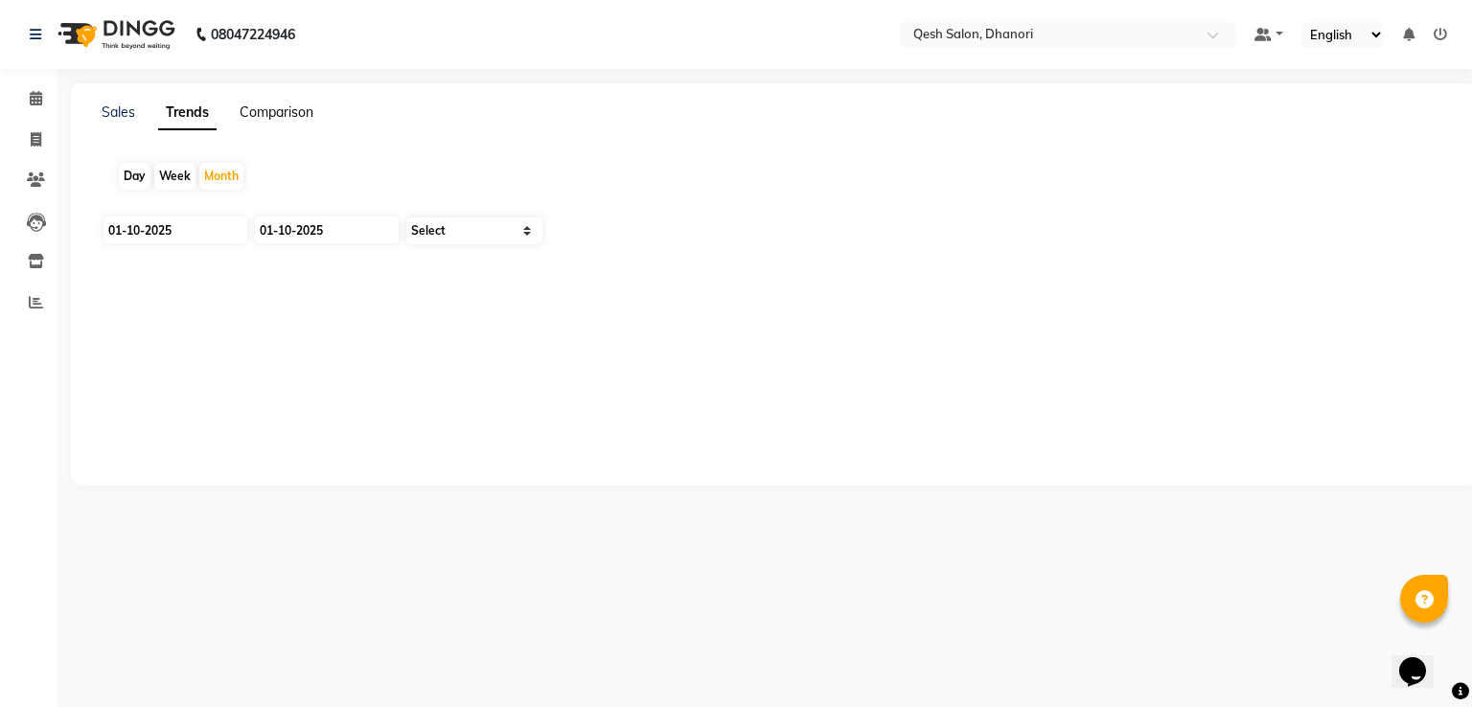
click at [266, 115] on link "Comparison" at bounding box center [277, 112] width 74 height 17
select select "single_date"
select select "single_date_dash"
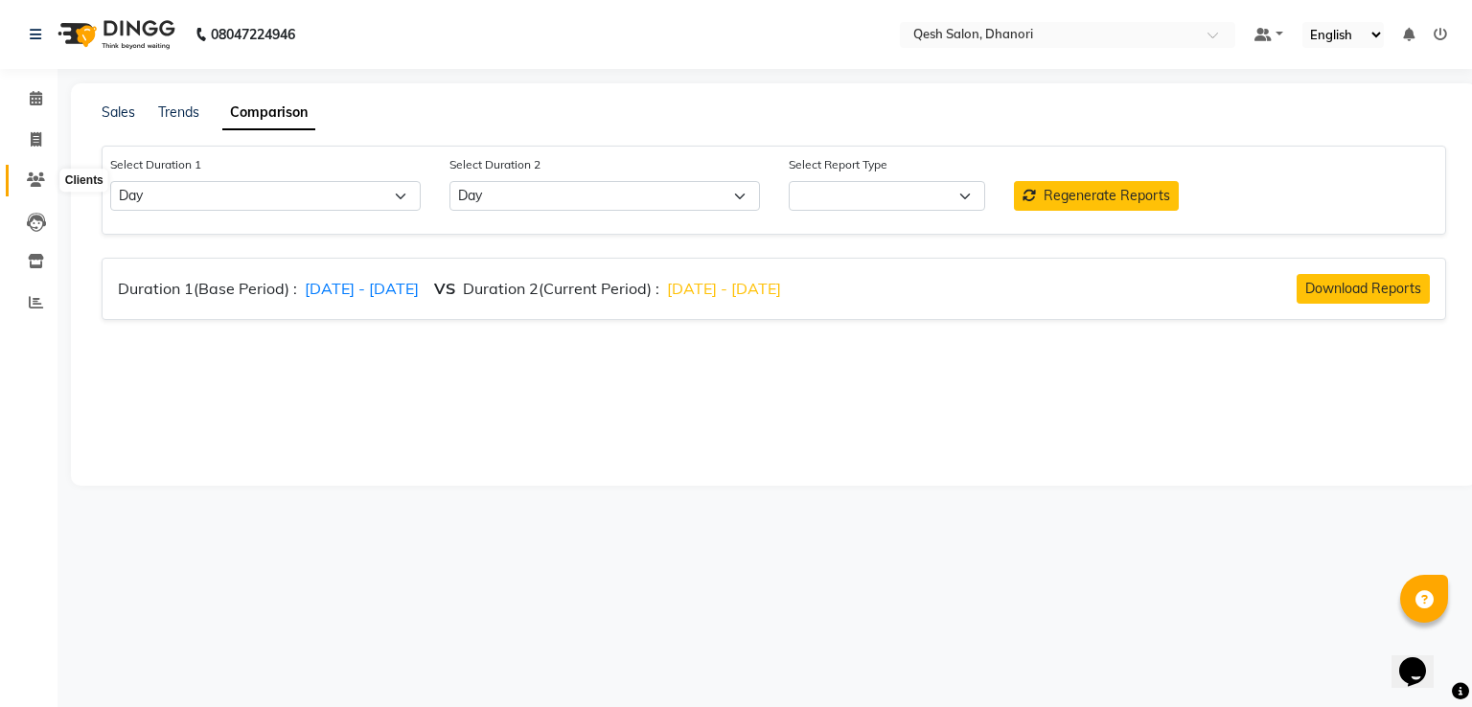
click at [29, 181] on icon at bounding box center [36, 180] width 18 height 14
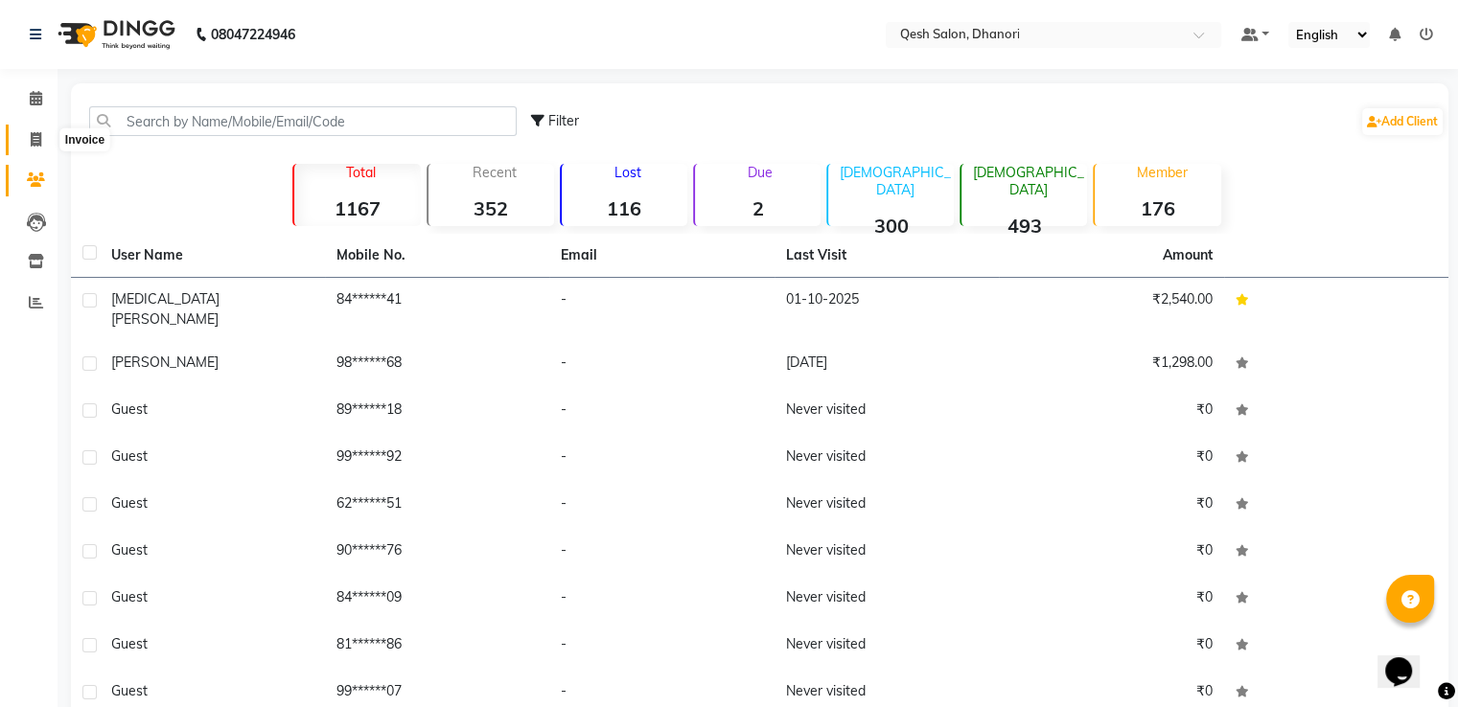
click at [29, 136] on span at bounding box center [36, 140] width 34 height 22
select select "service"
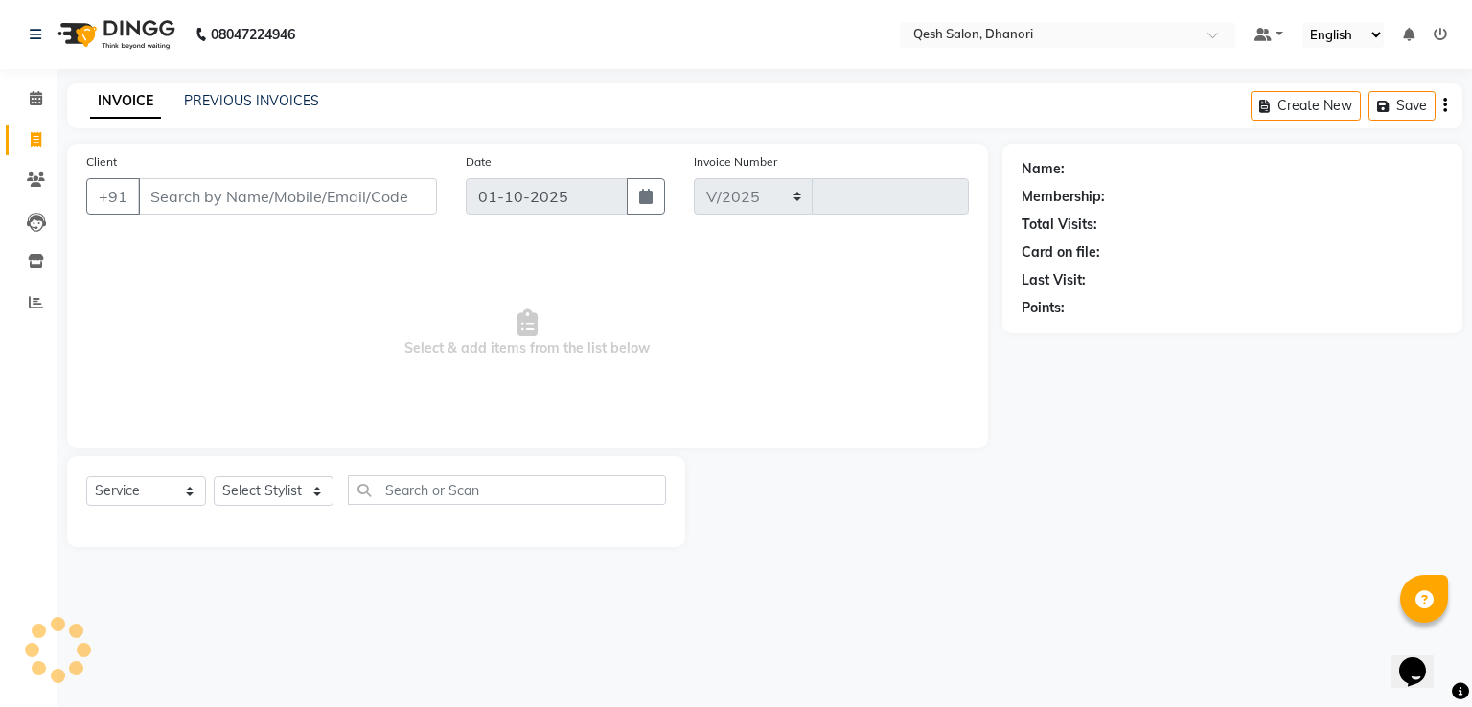
select select "7641"
type input "0827"
